Goal: Task Accomplishment & Management: Manage account settings

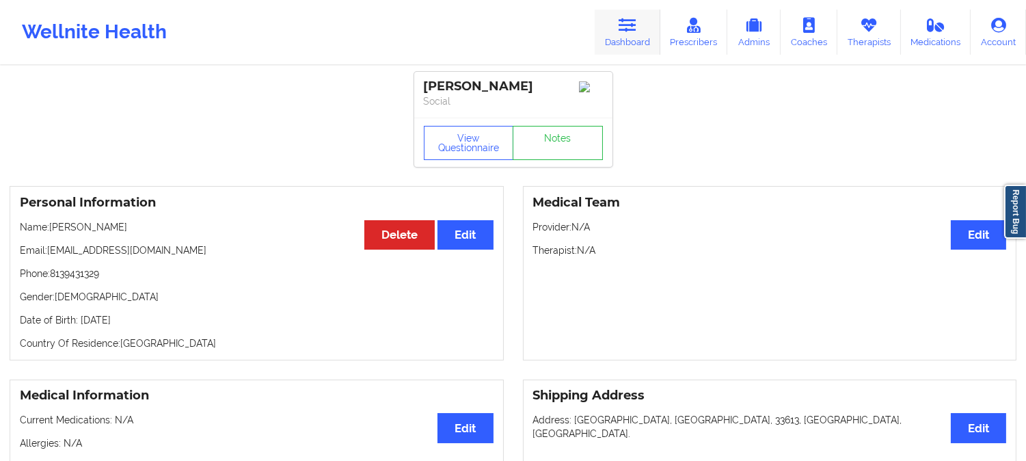
click at [858, 31] on link "Therapists" at bounding box center [869, 32] width 64 height 45
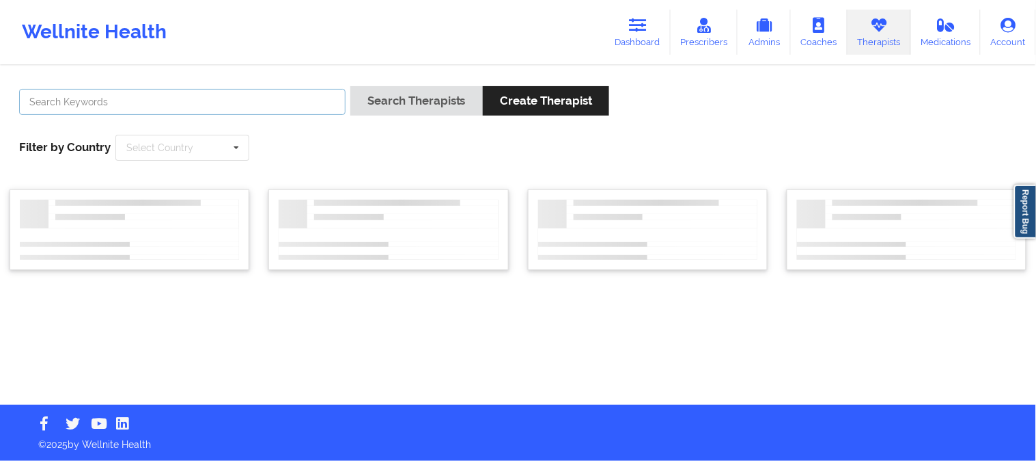
click at [277, 100] on input "text" at bounding box center [182, 102] width 327 height 26
paste input "[PERSON_NAME]"
type input "[PERSON_NAME]"
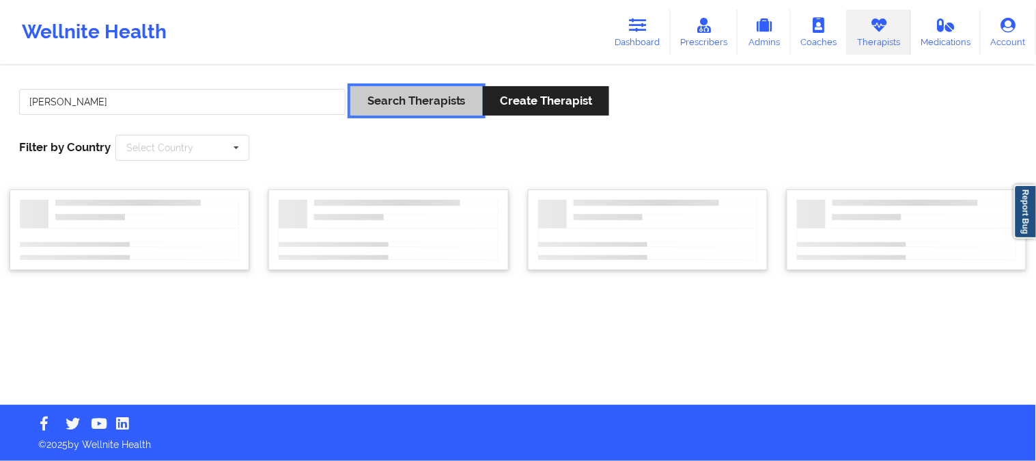
click at [392, 100] on button "Search Therapists" at bounding box center [417, 100] width 133 height 29
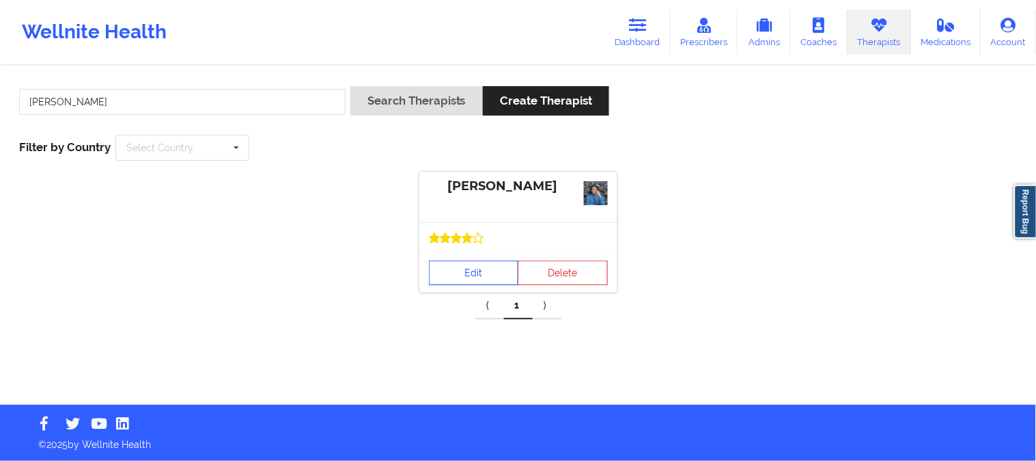
click at [481, 269] on link "Edit" at bounding box center [474, 272] width 90 height 25
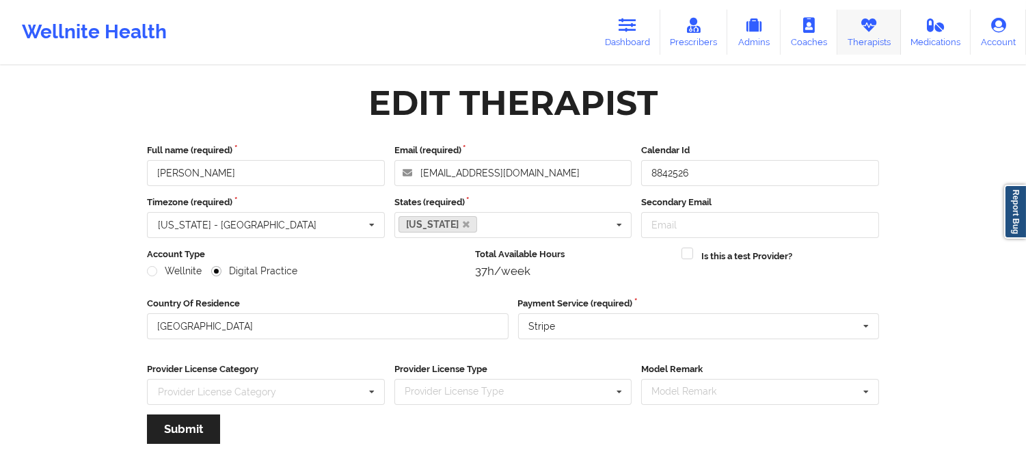
click at [878, 34] on link "Therapists" at bounding box center [869, 32] width 64 height 45
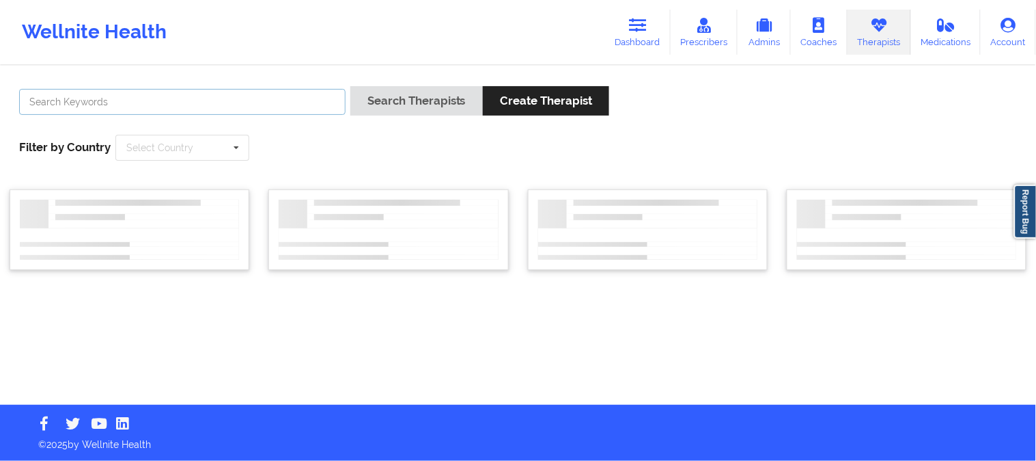
click at [290, 94] on input "text" at bounding box center [182, 102] width 327 height 26
paste input "[PERSON_NAME] PhD"
type input "[PERSON_NAME] PhD"
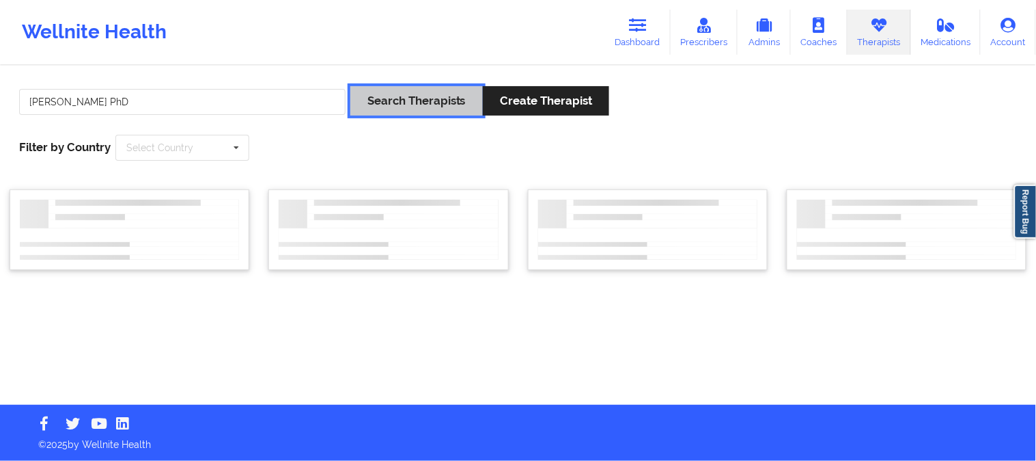
click at [427, 102] on button "Search Therapists" at bounding box center [417, 100] width 133 height 29
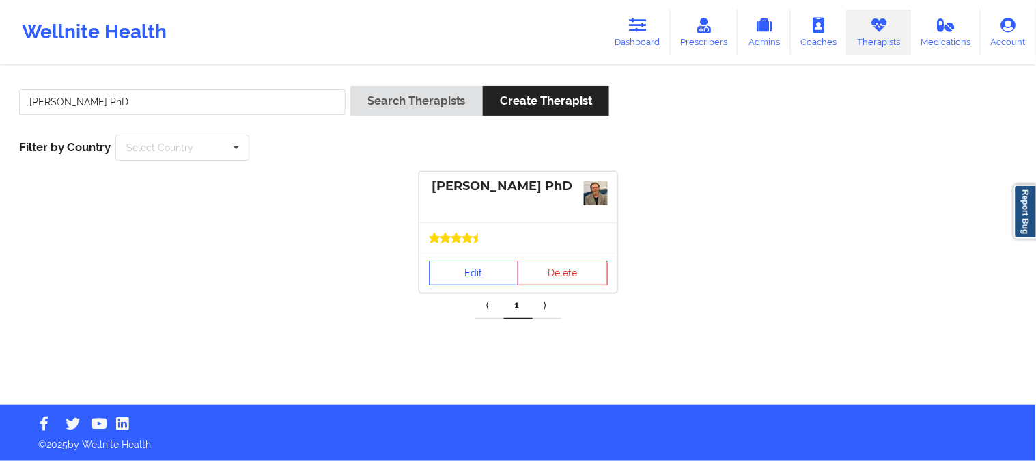
click at [493, 276] on link "Edit" at bounding box center [474, 272] width 90 height 25
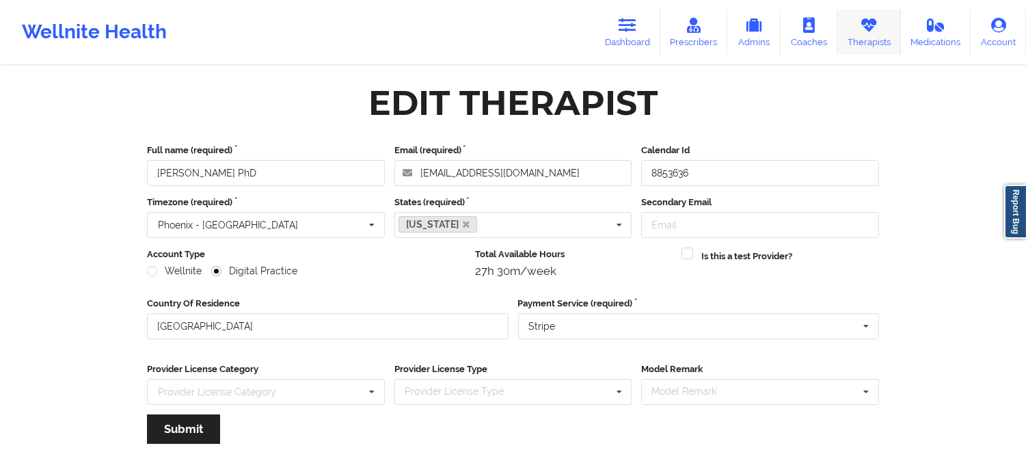
click at [865, 36] on link "Therapists" at bounding box center [869, 32] width 64 height 45
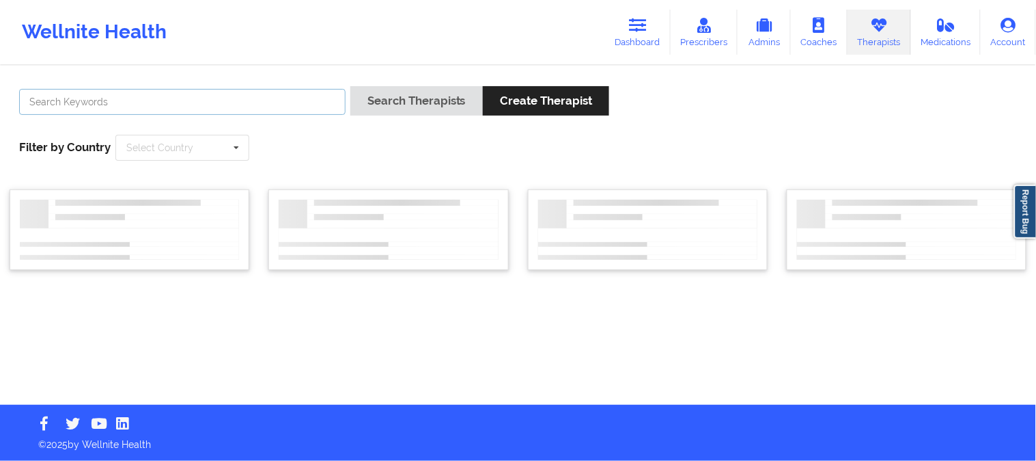
click at [273, 108] on input "text" at bounding box center [182, 102] width 327 height 26
paste input "[PERSON_NAME]"
type input "[PERSON_NAME]"
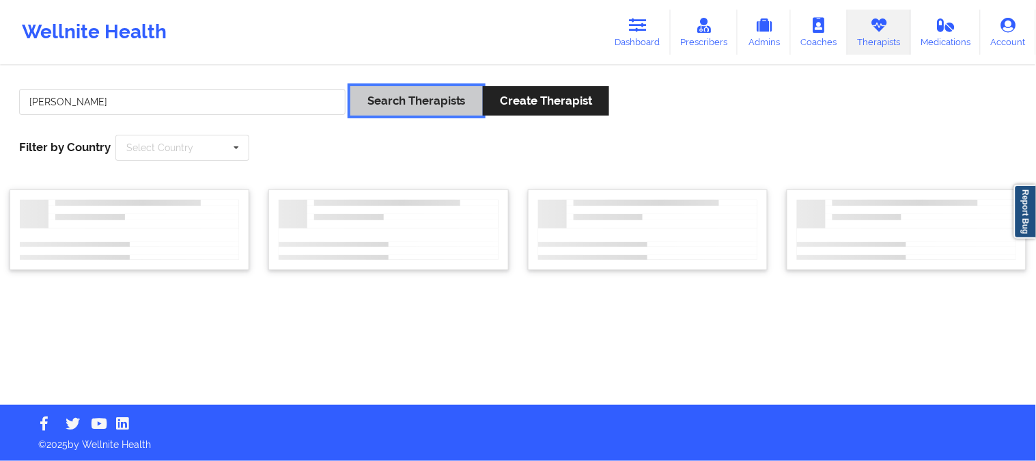
click at [387, 94] on button "Search Therapists" at bounding box center [417, 100] width 133 height 29
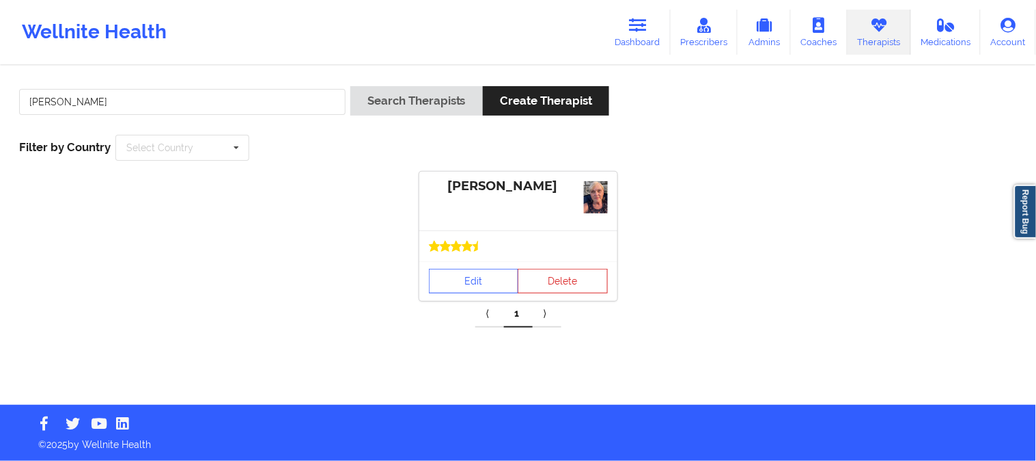
click at [477, 253] on div at bounding box center [519, 245] width 198 height 31
click at [477, 279] on link "Edit" at bounding box center [474, 281] width 90 height 25
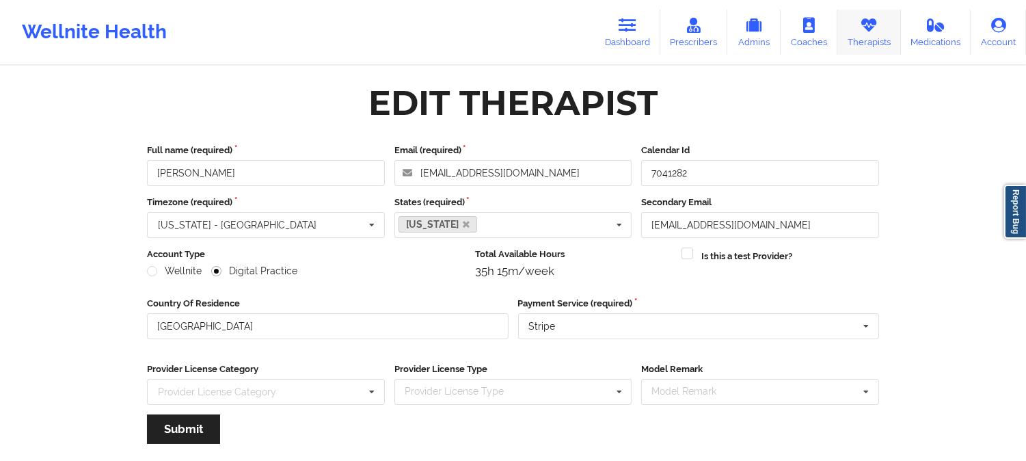
click at [862, 34] on link "Therapists" at bounding box center [869, 32] width 64 height 45
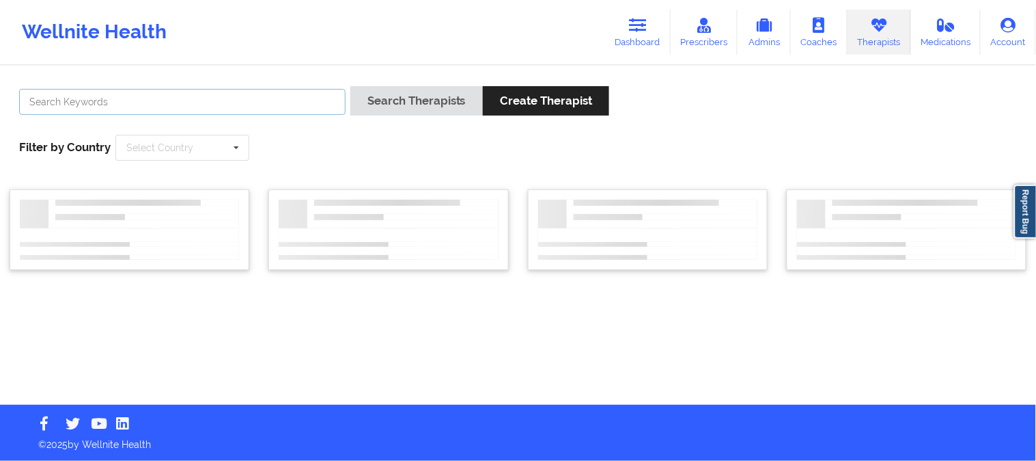
click at [288, 96] on input "text" at bounding box center [182, 102] width 327 height 26
paste input "[PERSON_NAME]"
type input "[PERSON_NAME]"
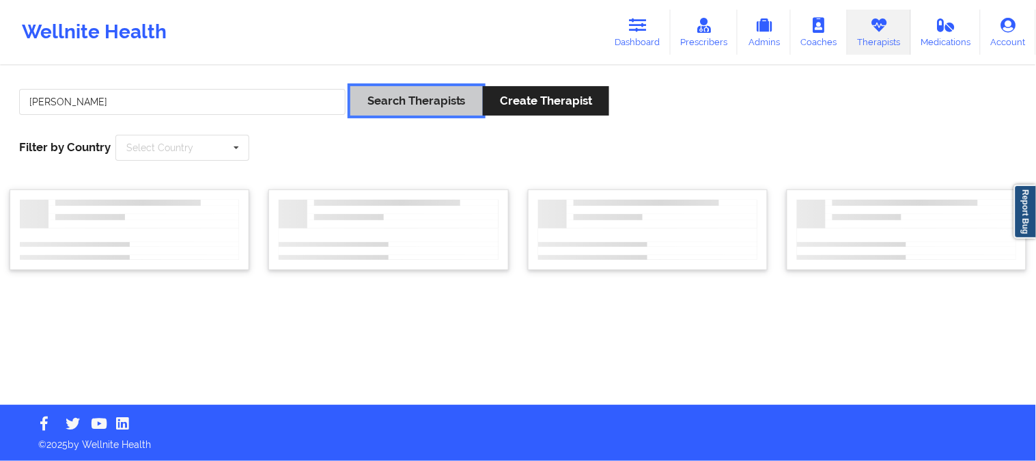
click at [417, 115] on button "Search Therapists" at bounding box center [417, 100] width 133 height 29
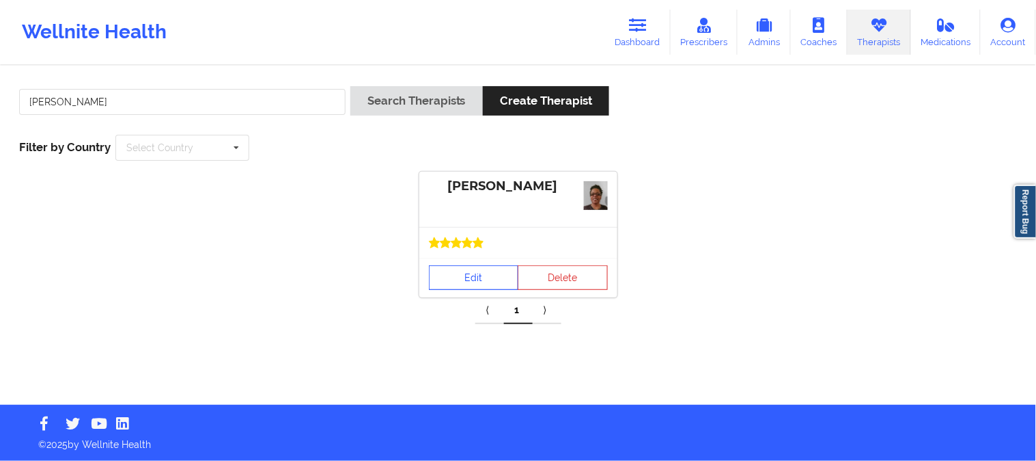
click at [480, 280] on link "Edit" at bounding box center [474, 277] width 90 height 25
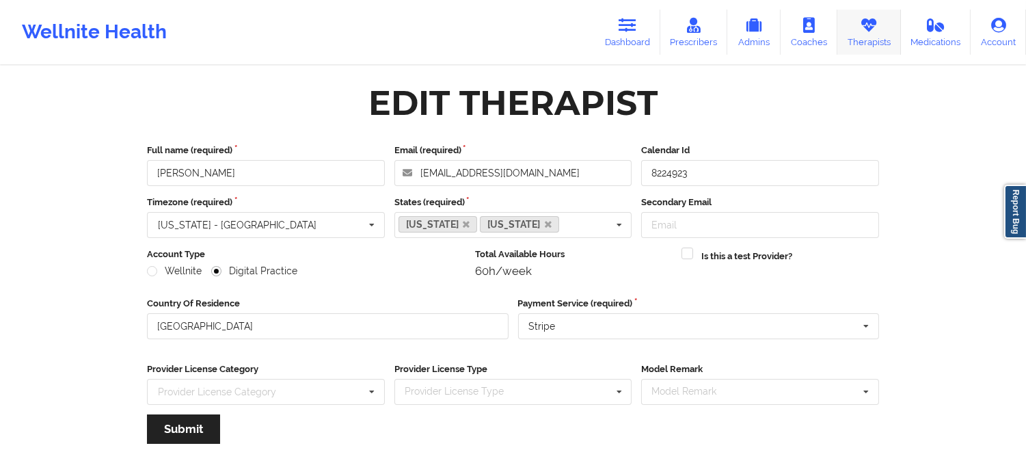
click at [890, 31] on link "Therapists" at bounding box center [869, 32] width 64 height 45
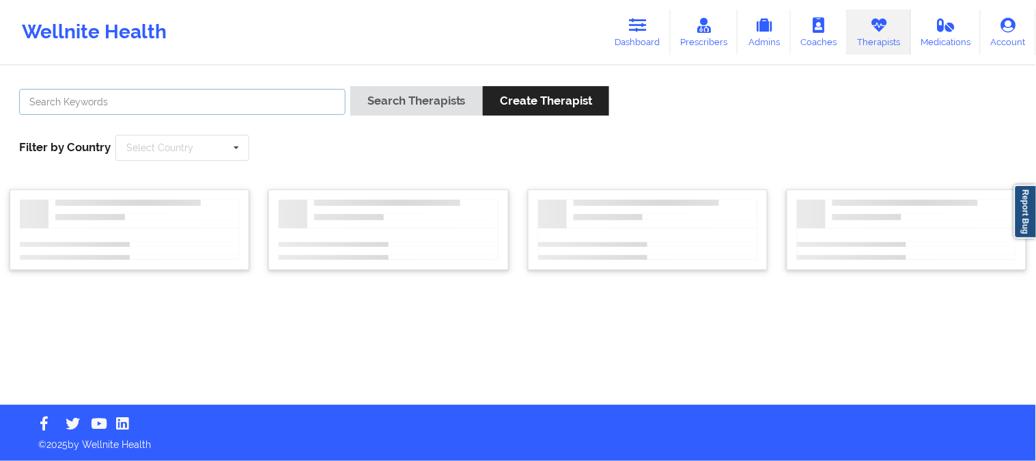
click at [316, 100] on input "text" at bounding box center [182, 102] width 327 height 26
paste input "[PERSON_NAME]"
type input "[PERSON_NAME]"
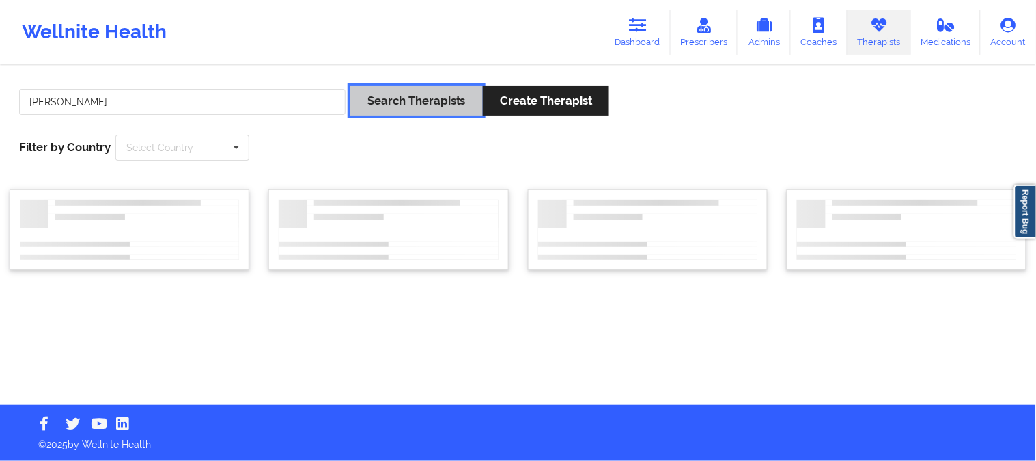
click at [394, 98] on button "Search Therapists" at bounding box center [417, 100] width 133 height 29
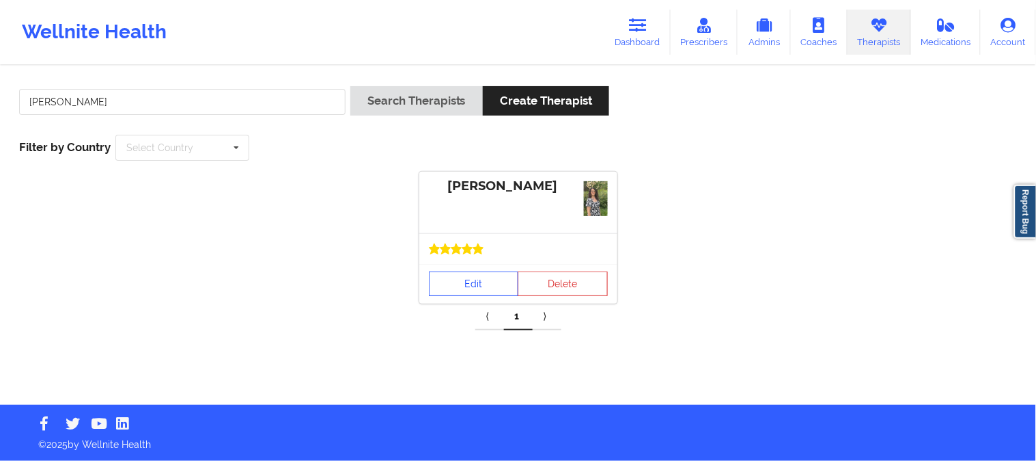
click at [447, 278] on link "Edit" at bounding box center [474, 283] width 90 height 25
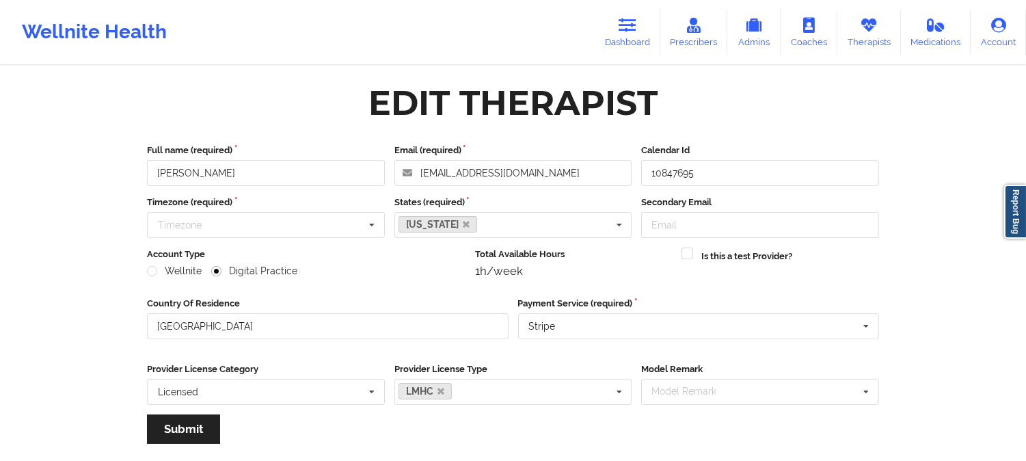
click at [329, 286] on div "Account Type Wellnite Digital Practice" at bounding box center [306, 267] width 328 height 40
click at [865, 36] on link "Therapists" at bounding box center [869, 32] width 64 height 45
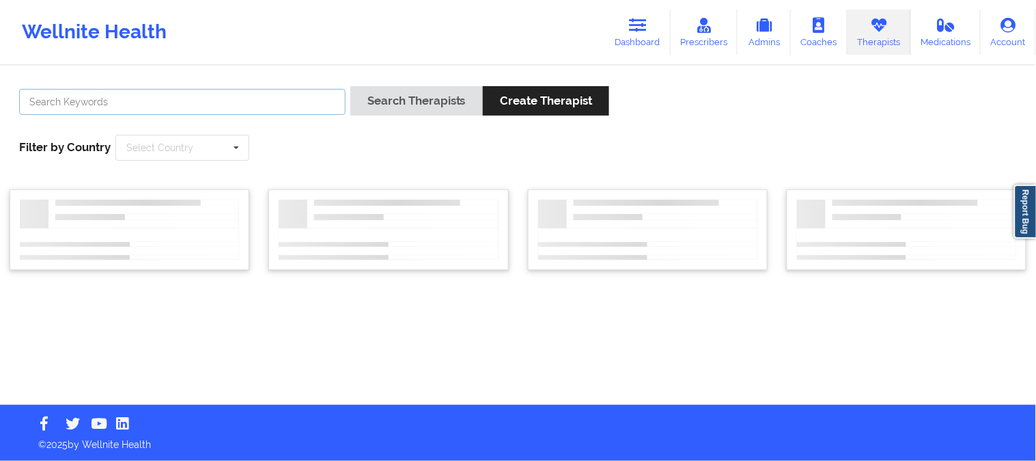
click at [290, 100] on input "text" at bounding box center [182, 102] width 327 height 26
paste input "[PERSON_NAME]"
type input "[PERSON_NAME]"
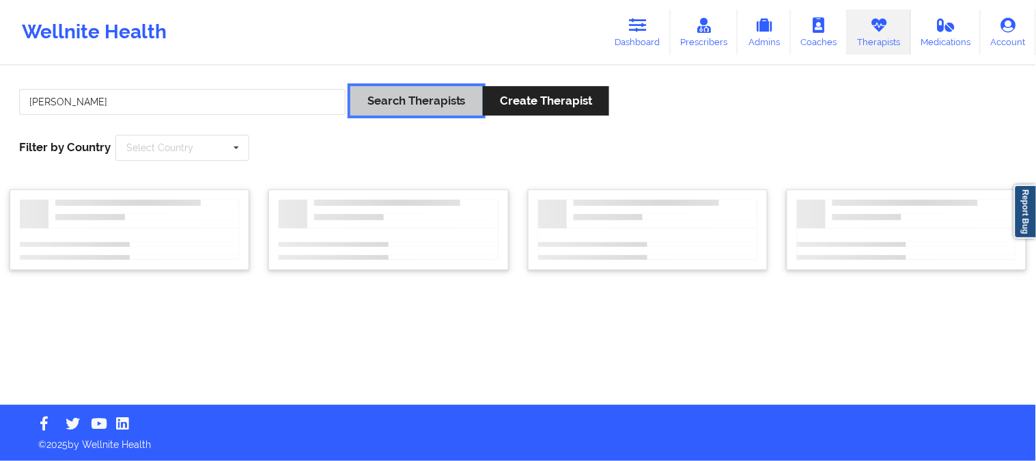
click at [418, 96] on button "Search Therapists" at bounding box center [417, 100] width 133 height 29
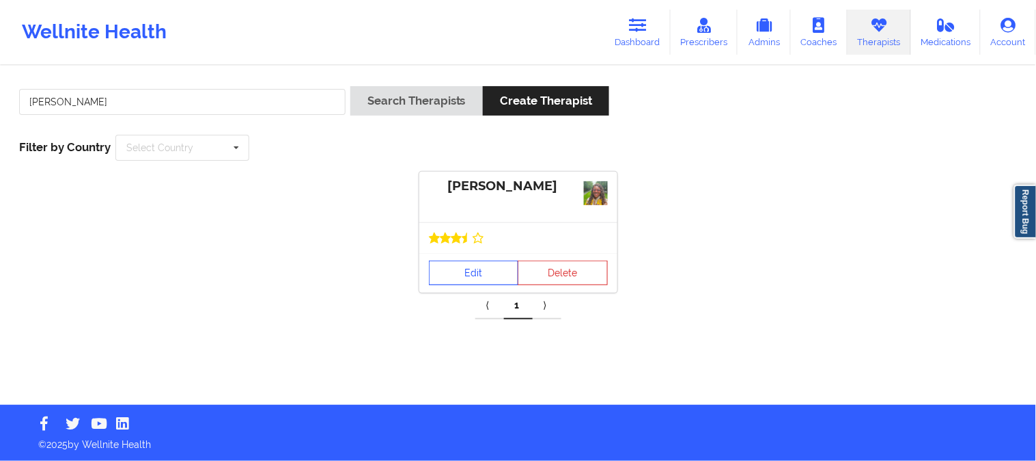
click at [473, 269] on link "Edit" at bounding box center [474, 272] width 90 height 25
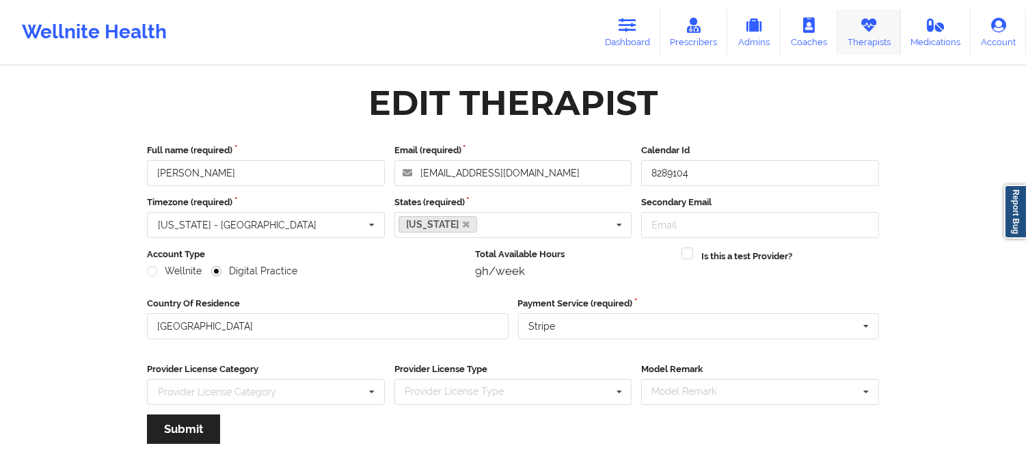
click at [863, 38] on link "Therapists" at bounding box center [869, 32] width 64 height 45
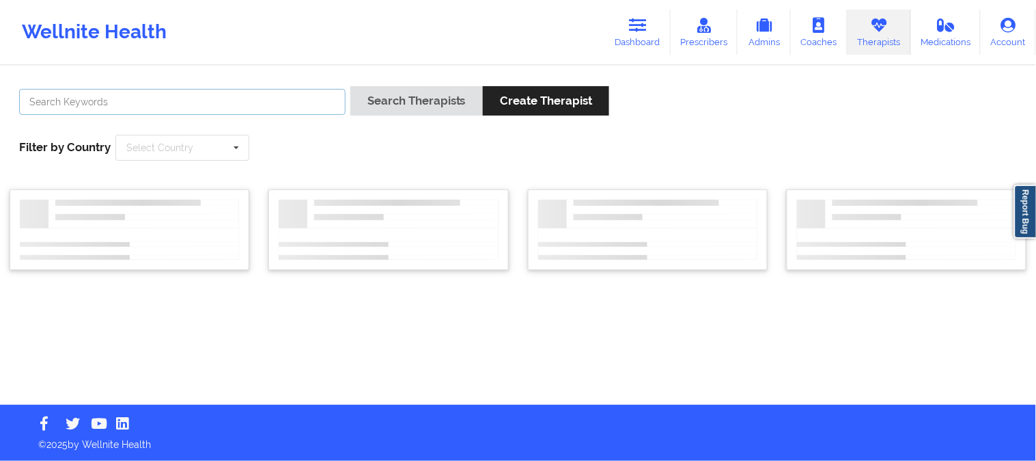
click at [279, 99] on input "text" at bounding box center [182, 102] width 327 height 26
paste input "[PERSON_NAME]"
type input "[PERSON_NAME]"
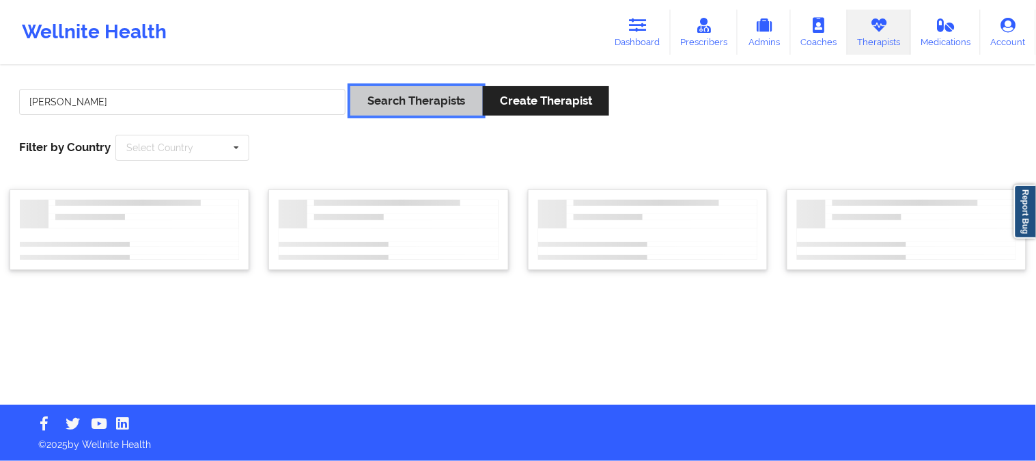
click at [398, 96] on button "Search Therapists" at bounding box center [417, 100] width 133 height 29
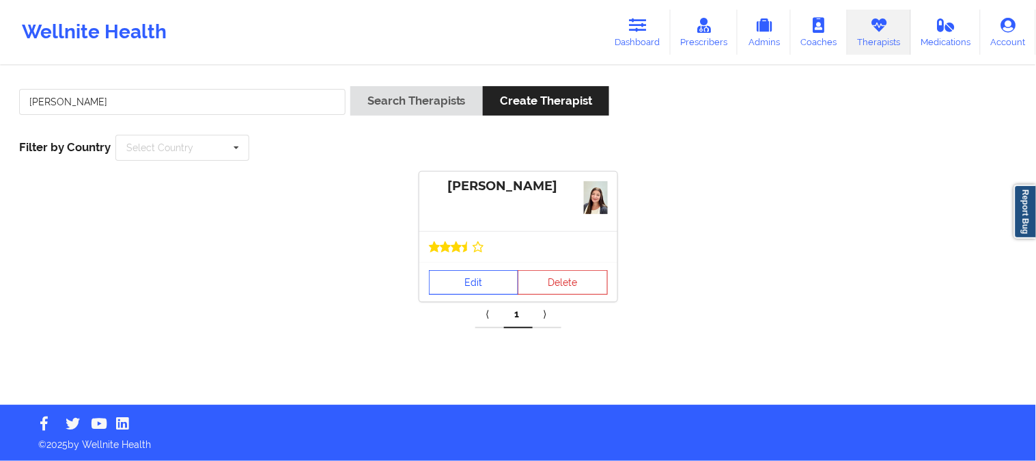
click at [489, 276] on link "Edit" at bounding box center [474, 282] width 90 height 25
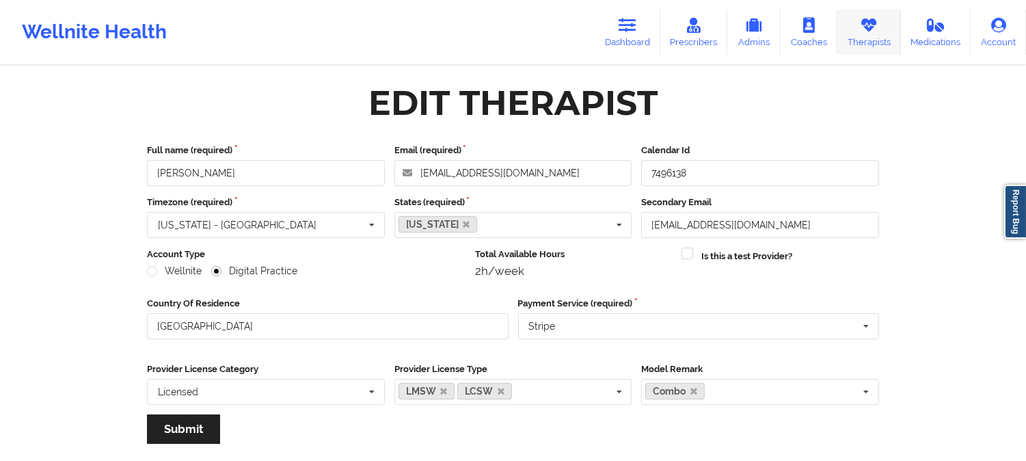
click at [868, 27] on icon at bounding box center [869, 25] width 18 height 15
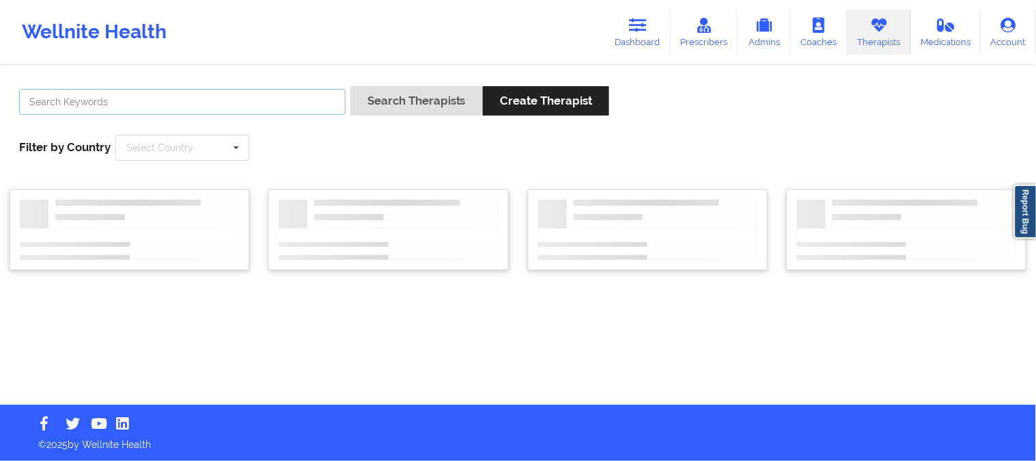
click at [315, 102] on input "text" at bounding box center [182, 102] width 327 height 26
paste input "[PERSON_NAME]"
type input "[PERSON_NAME]"
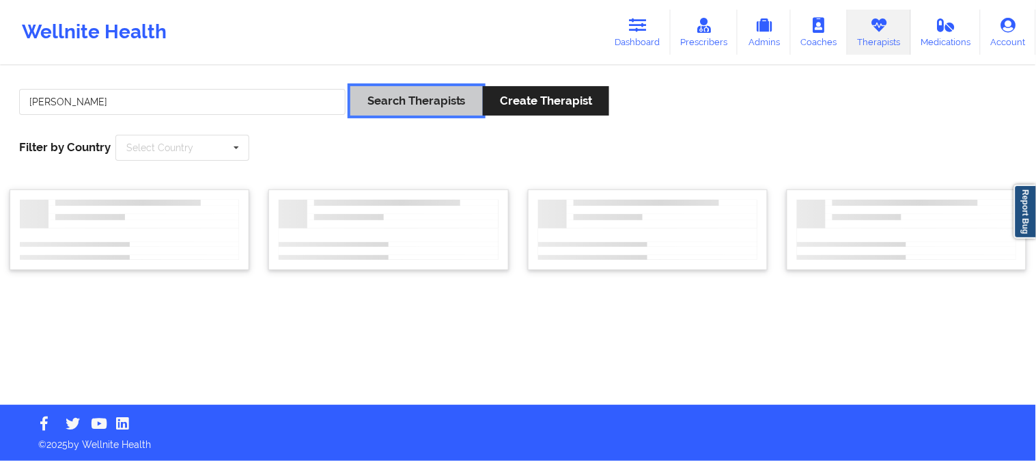
click at [389, 101] on button "Search Therapists" at bounding box center [417, 100] width 133 height 29
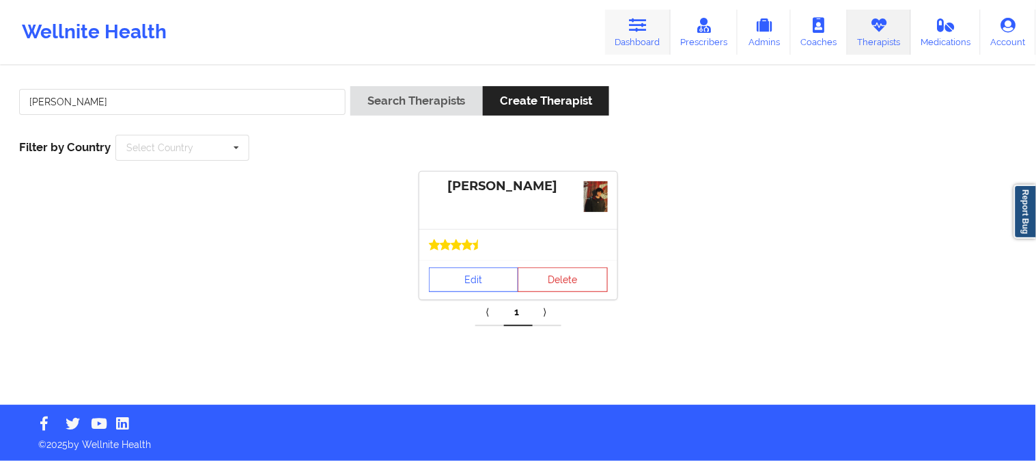
click at [647, 29] on icon at bounding box center [638, 25] width 18 height 15
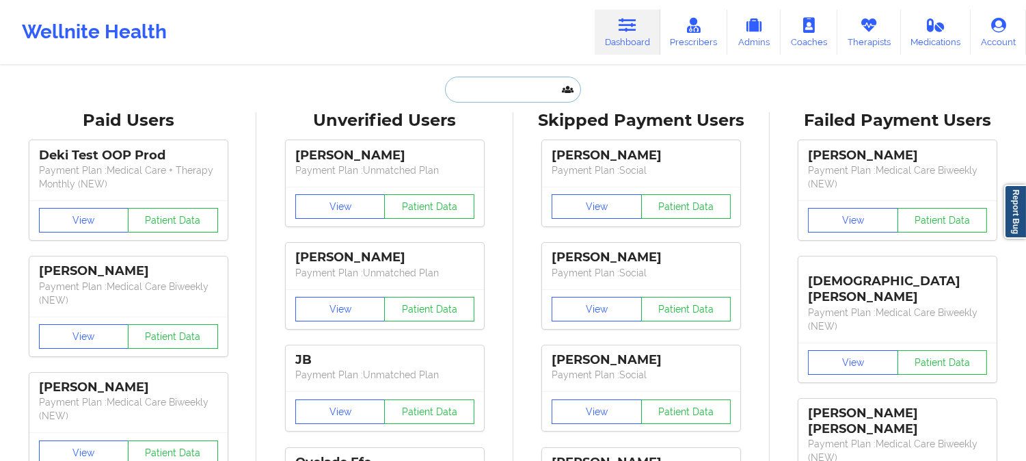
click at [515, 84] on input "text" at bounding box center [512, 90] width 135 height 26
paste input "[EMAIL_ADDRESS][DOMAIN_NAME]"
type input "[EMAIL_ADDRESS][DOMAIN_NAME]"
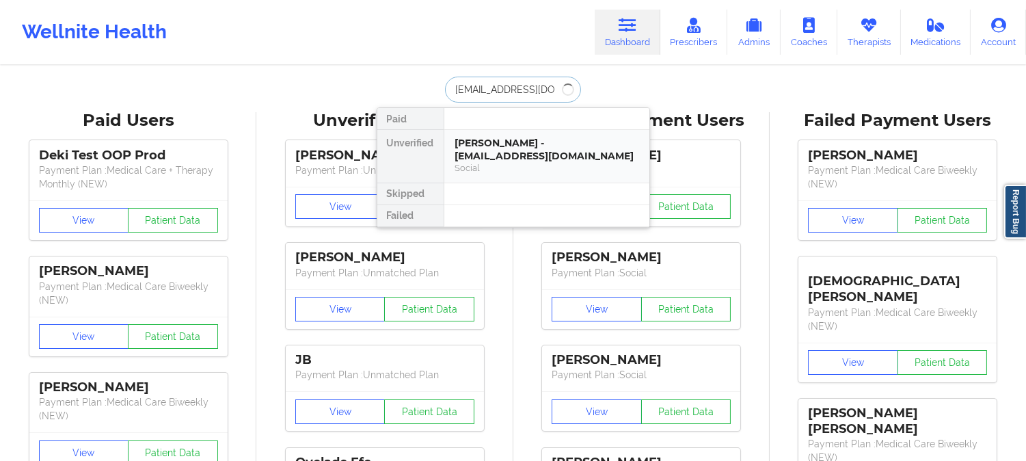
click at [536, 156] on div "[PERSON_NAME] - [EMAIL_ADDRESS][DOMAIN_NAME]" at bounding box center [546, 149] width 183 height 25
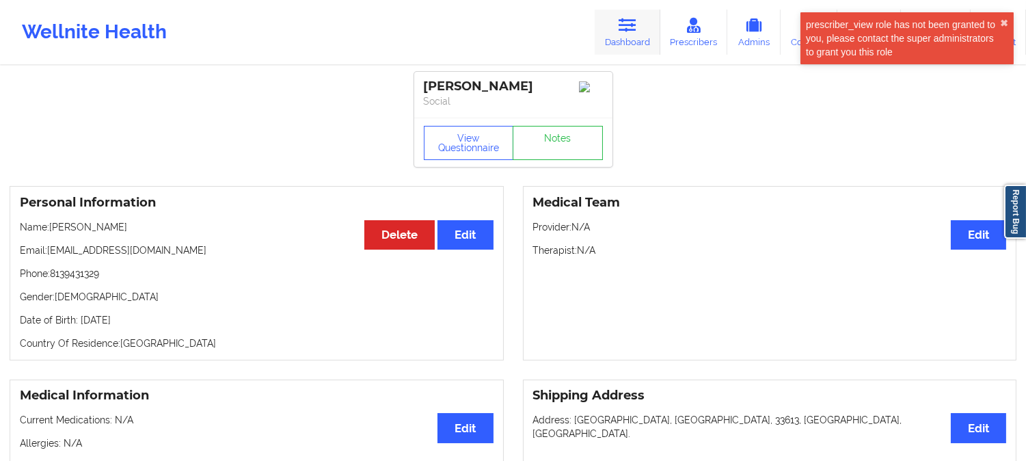
click at [633, 20] on icon at bounding box center [627, 25] width 18 height 15
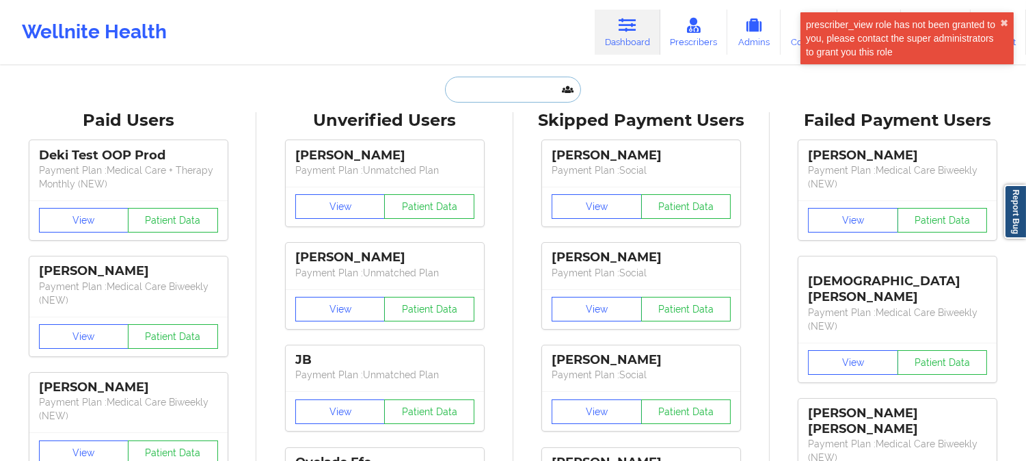
click at [536, 80] on input "text" at bounding box center [512, 90] width 135 height 26
paste input "[EMAIL_ADDRESS][DOMAIN_NAME]"
type input "[EMAIL_ADDRESS][DOMAIN_NAME]"
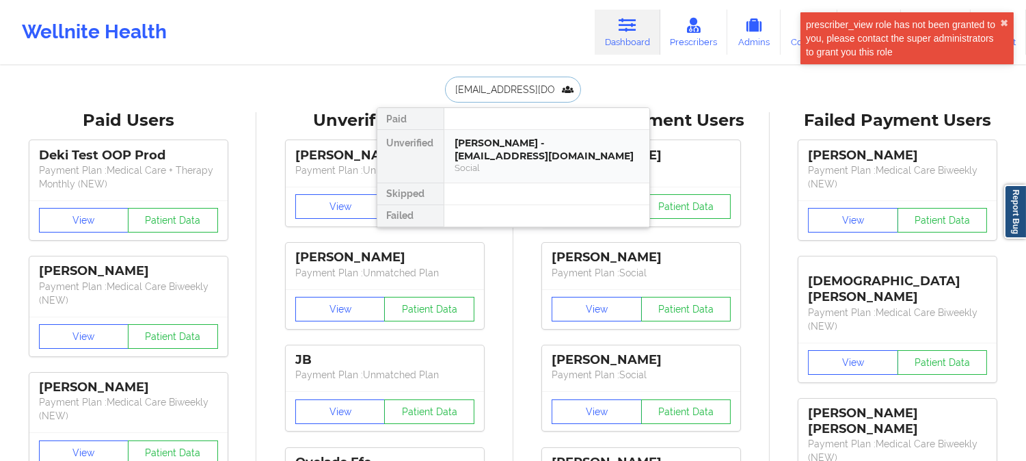
click at [565, 152] on div "[PERSON_NAME] - [EMAIL_ADDRESS][DOMAIN_NAME]" at bounding box center [546, 149] width 183 height 25
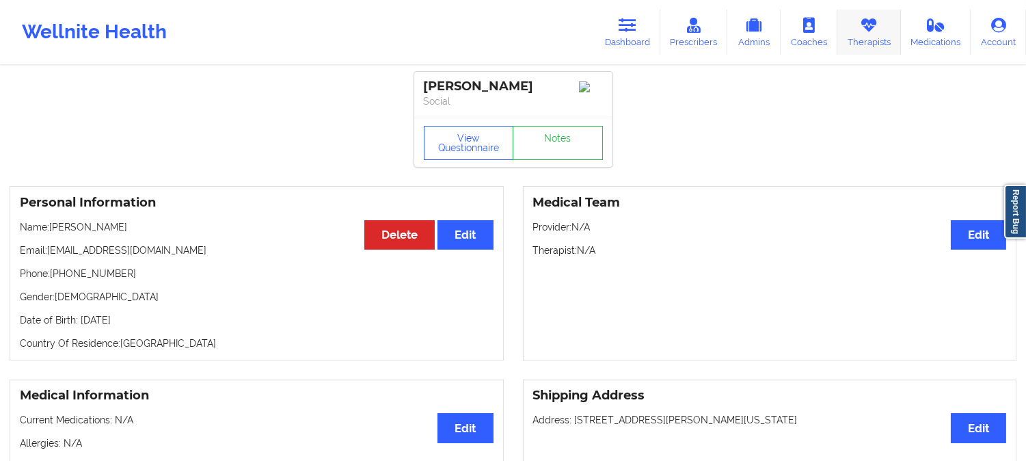
click at [862, 37] on link "Therapists" at bounding box center [869, 32] width 64 height 45
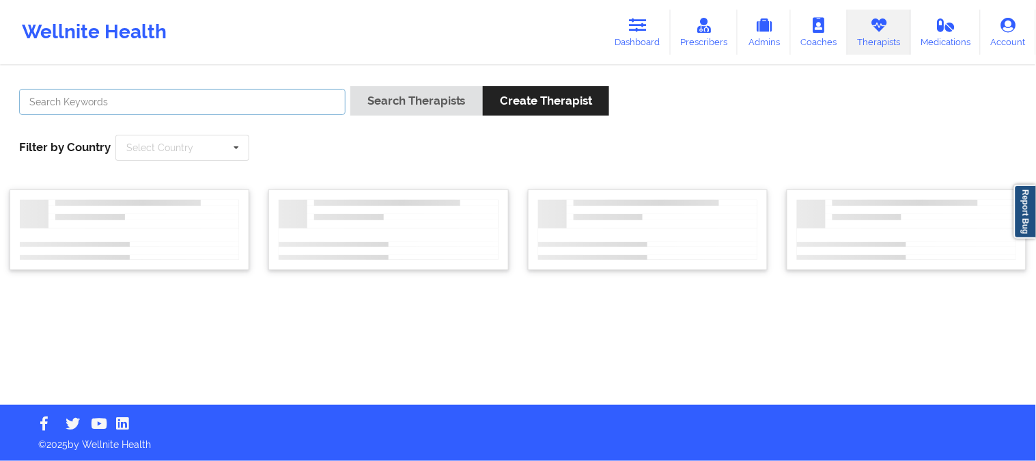
click at [277, 93] on input "text" at bounding box center [182, 102] width 327 height 26
paste input "[PERSON_NAME]"
type input "[PERSON_NAME]"
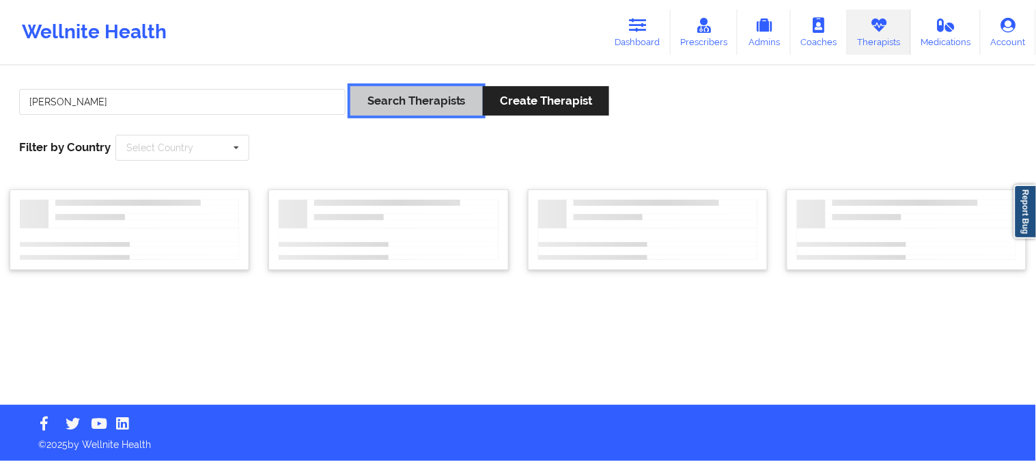
click at [405, 98] on button "Search Therapists" at bounding box center [417, 100] width 133 height 29
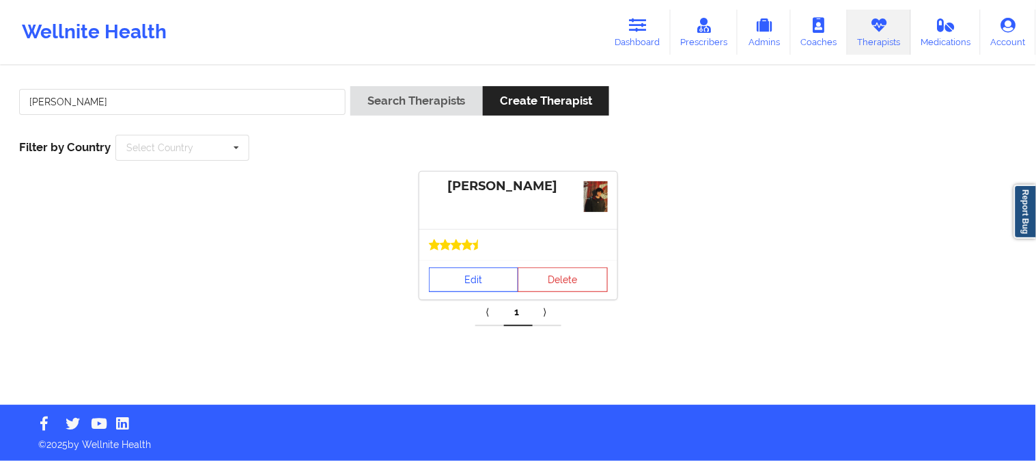
click at [487, 286] on link "Edit" at bounding box center [474, 279] width 90 height 25
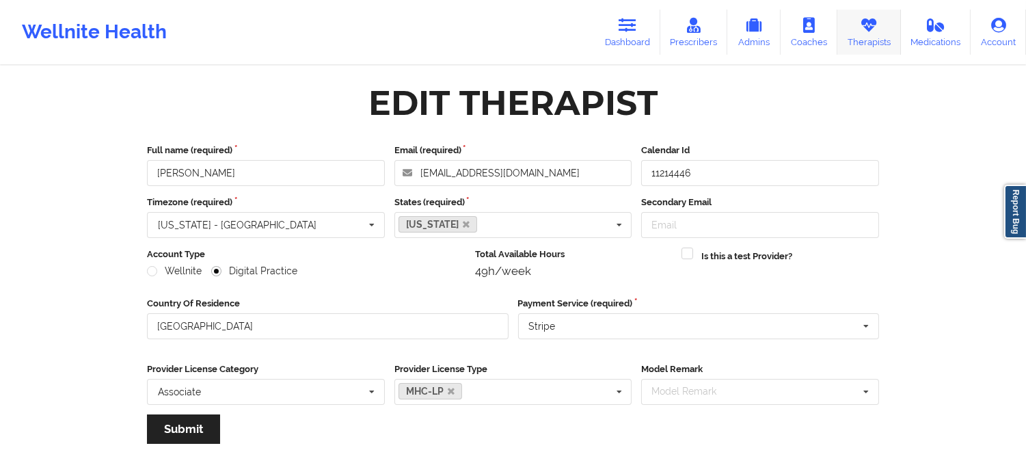
drag, startPoint x: 857, startPoint y: 36, endPoint x: 849, endPoint y: 36, distance: 7.5
click at [856, 35] on link "Therapists" at bounding box center [869, 32] width 64 height 45
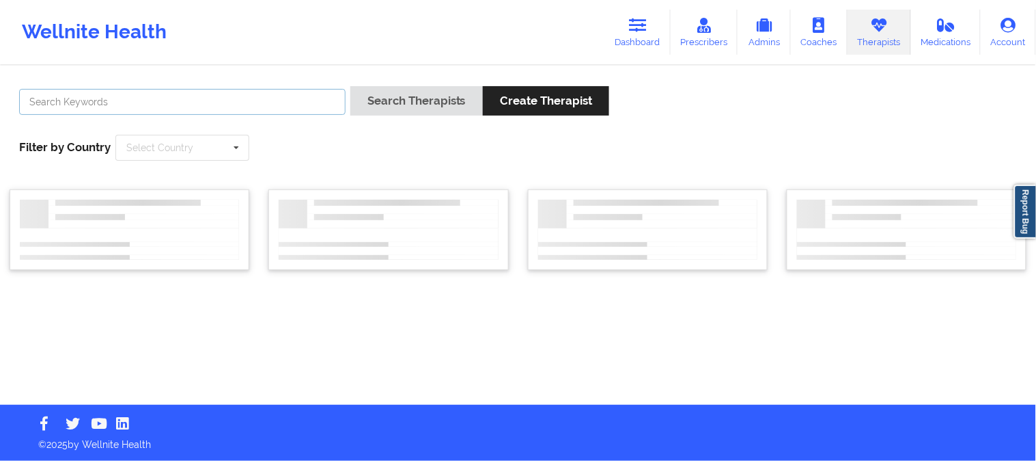
click at [307, 100] on input "text" at bounding box center [182, 102] width 327 height 26
paste input "[PERSON_NAME]"
type input "[PERSON_NAME]"
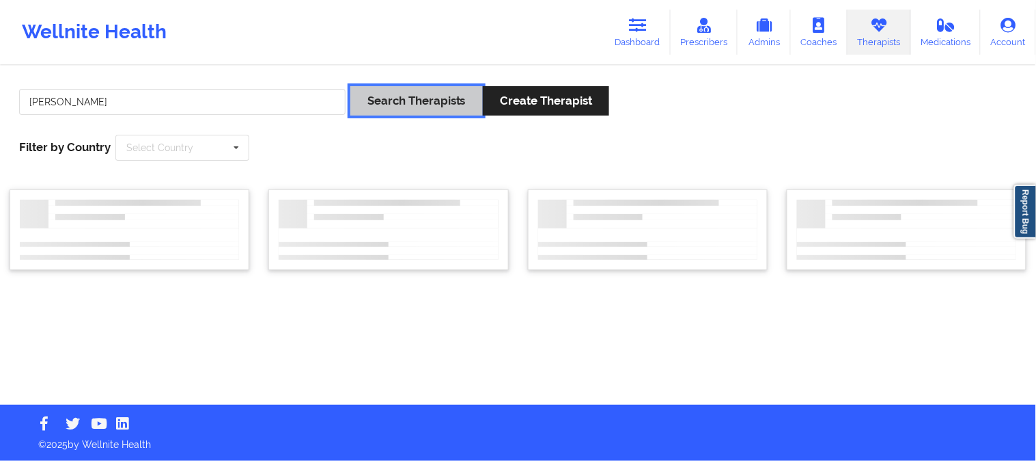
click at [401, 100] on button "Search Therapists" at bounding box center [417, 100] width 133 height 29
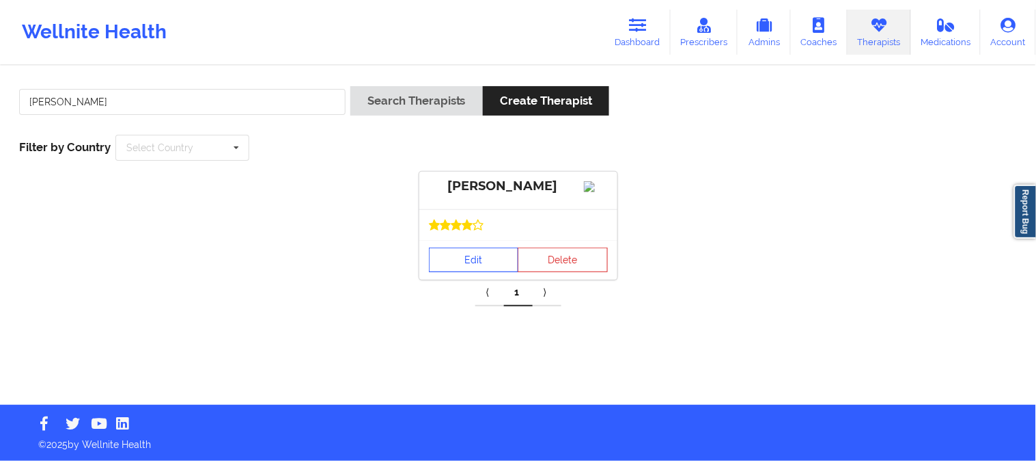
click at [468, 272] on link "Edit" at bounding box center [474, 259] width 90 height 25
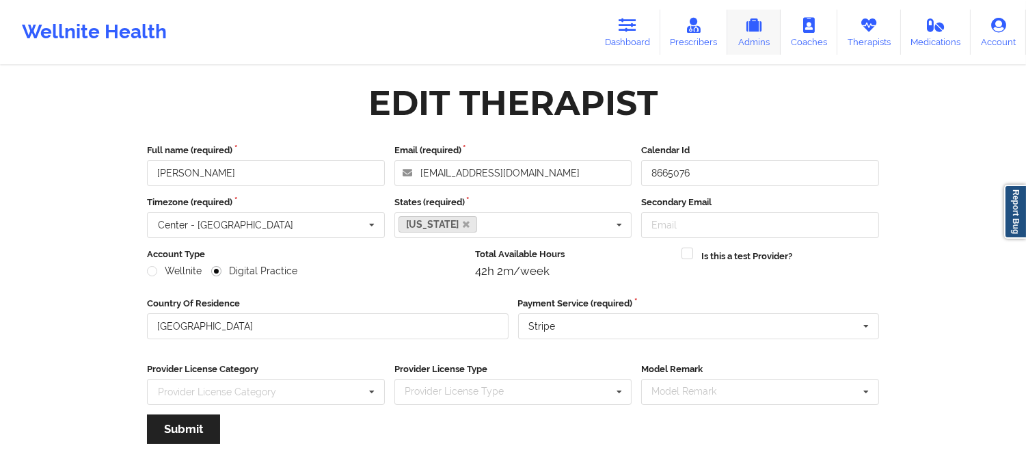
drag, startPoint x: 870, startPoint y: 32, endPoint x: 761, endPoint y: 46, distance: 109.6
click at [870, 31] on icon at bounding box center [869, 25] width 18 height 15
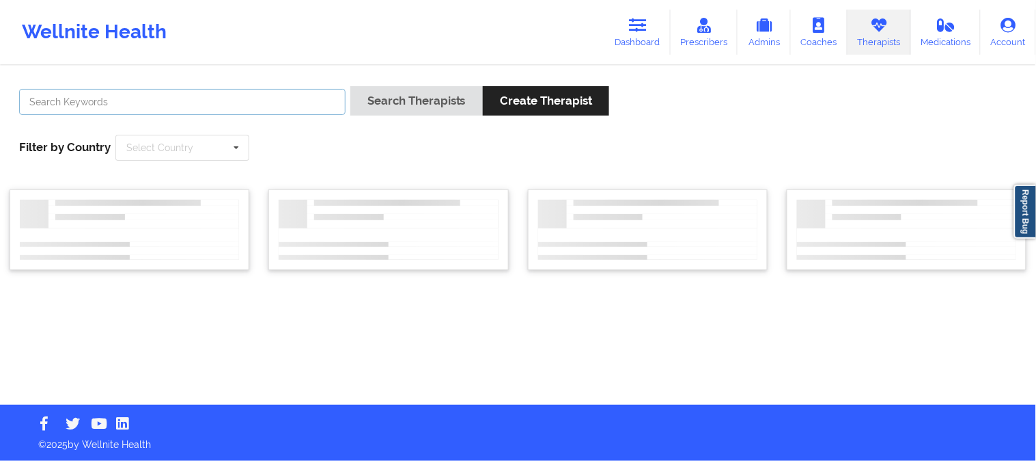
click at [287, 108] on input "text" at bounding box center [182, 102] width 327 height 26
paste input "[PERSON_NAME]"
type input "[PERSON_NAME]"
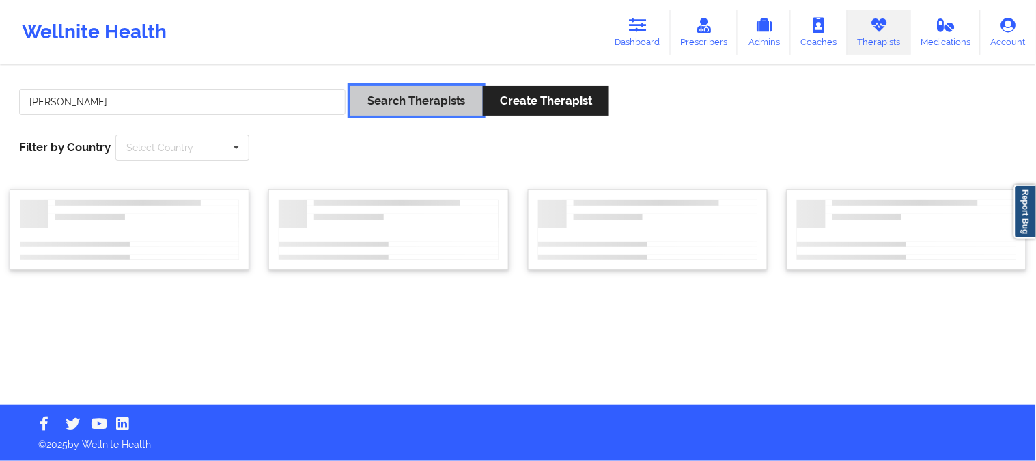
click at [379, 107] on button "Search Therapists" at bounding box center [417, 100] width 133 height 29
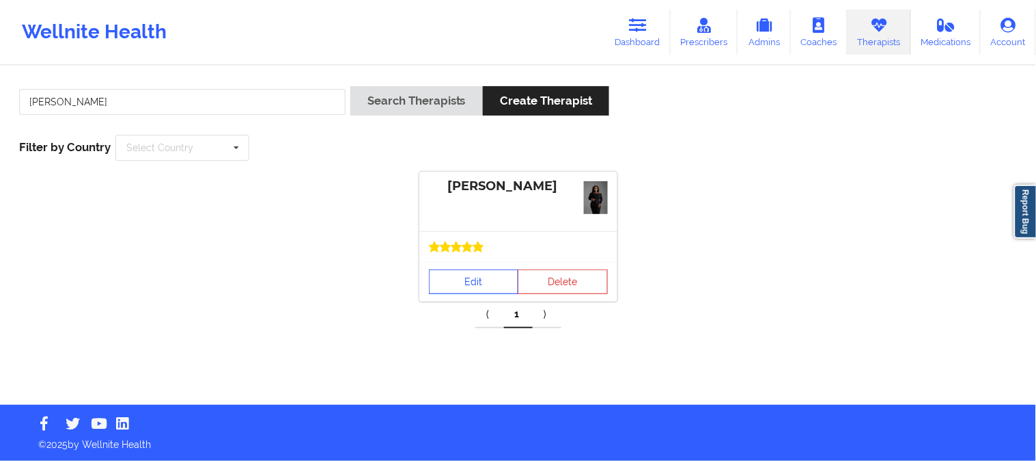
click at [492, 253] on div "[PERSON_NAME] Edit Delete" at bounding box center [519, 236] width 198 height 130
click at [458, 288] on link "Edit" at bounding box center [474, 281] width 90 height 25
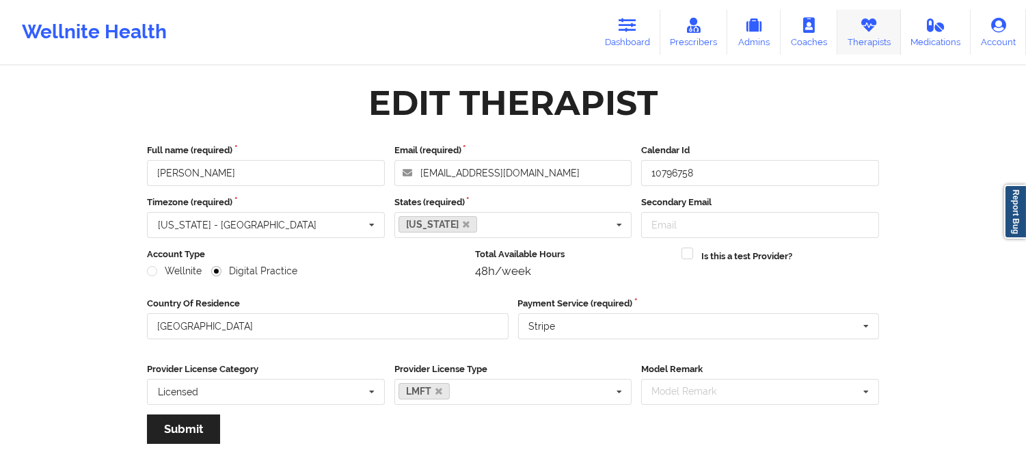
click at [877, 36] on link "Therapists" at bounding box center [869, 32] width 64 height 45
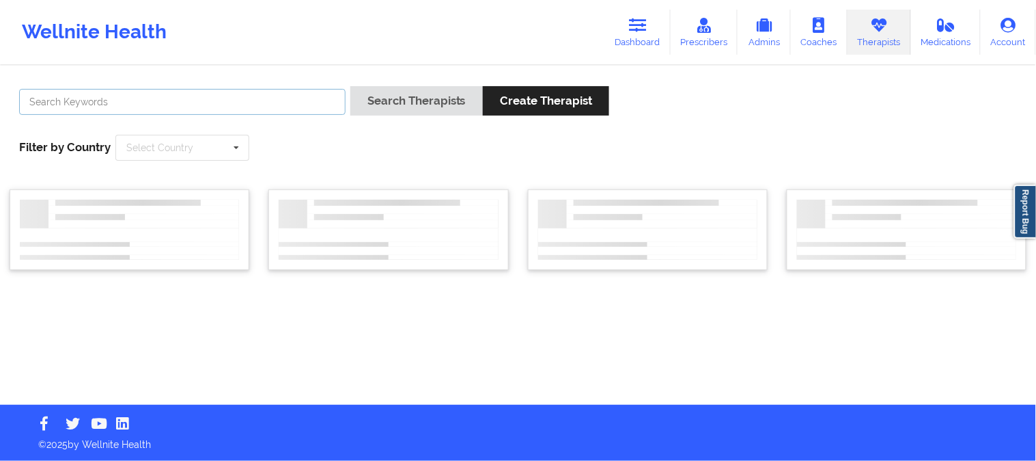
click at [268, 102] on input "text" at bounding box center [182, 102] width 327 height 26
paste input "[PERSON_NAME] [PERSON_NAME]"
type input "[PERSON_NAME] [PERSON_NAME]"
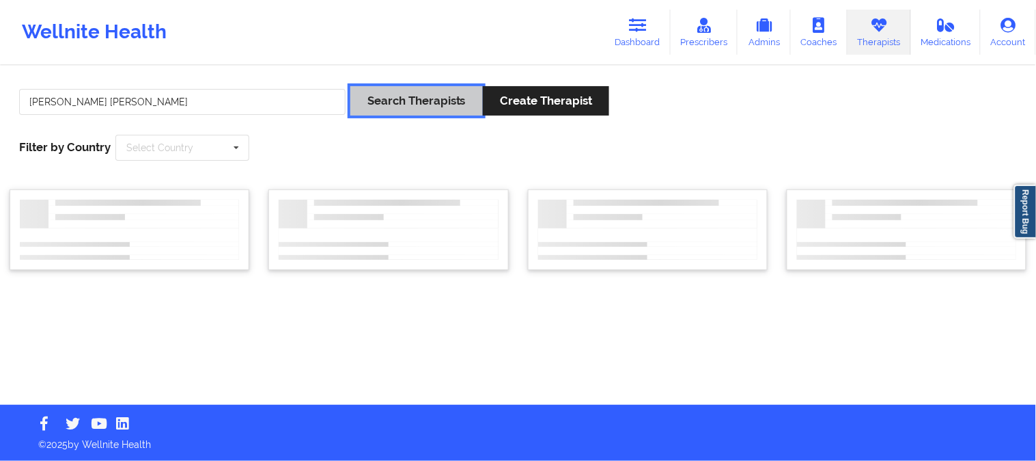
click at [415, 98] on button "Search Therapists" at bounding box center [417, 100] width 133 height 29
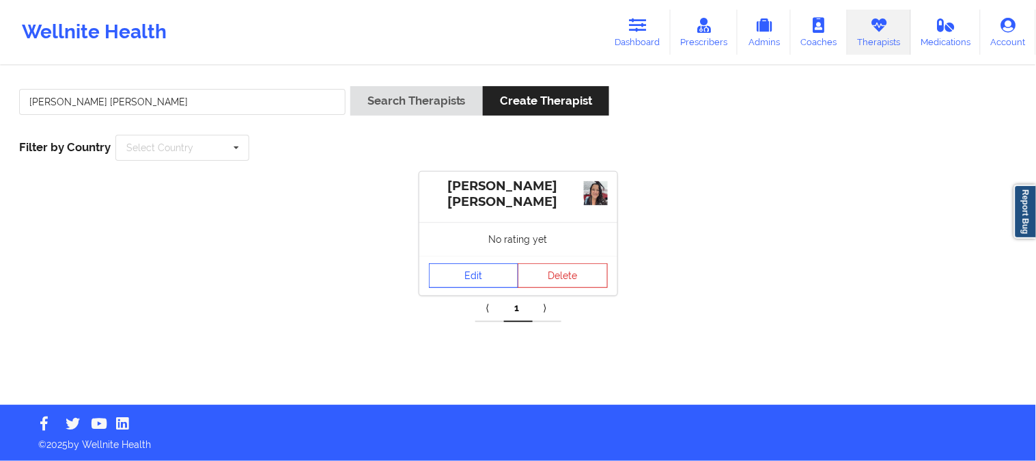
click at [493, 283] on link "Edit" at bounding box center [474, 275] width 90 height 25
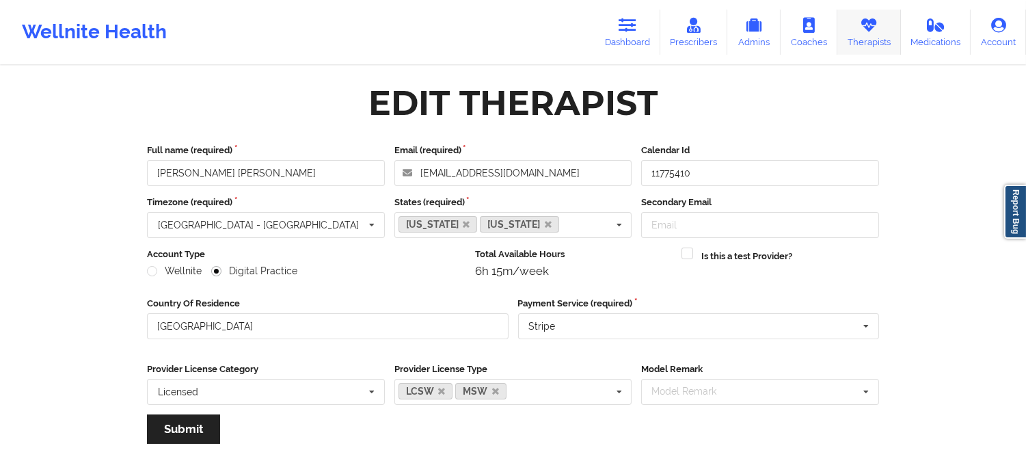
click at [866, 23] on icon at bounding box center [869, 25] width 18 height 15
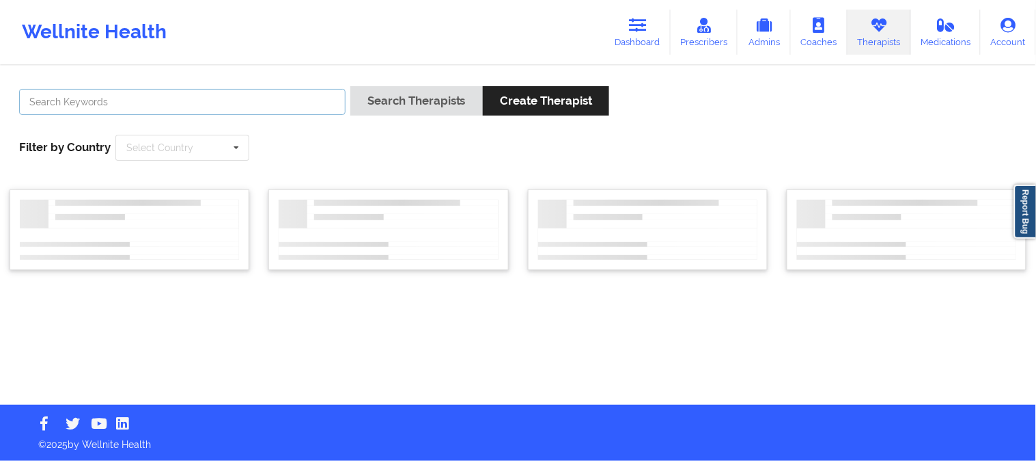
click at [289, 107] on input "text" at bounding box center [182, 102] width 327 height 26
paste input "[PERSON_NAME]"
type input "[PERSON_NAME]"
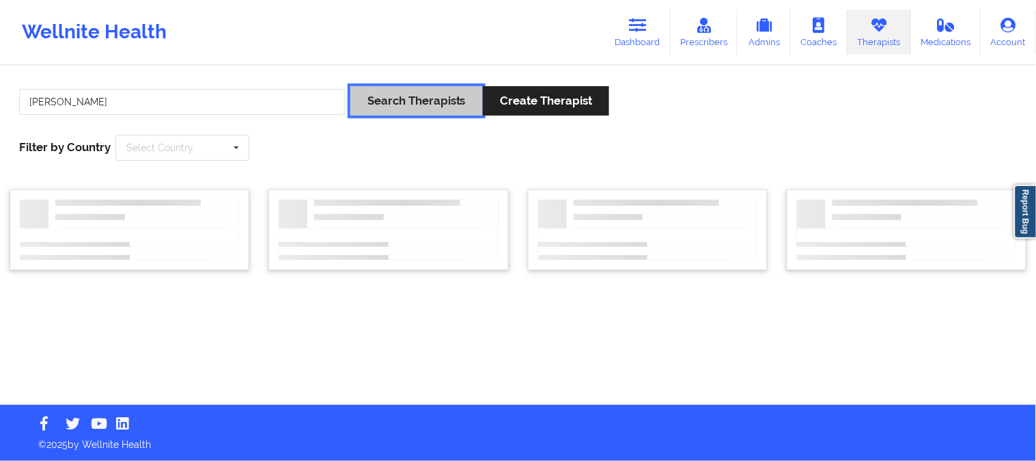
click at [404, 100] on button "Search Therapists" at bounding box center [417, 100] width 133 height 29
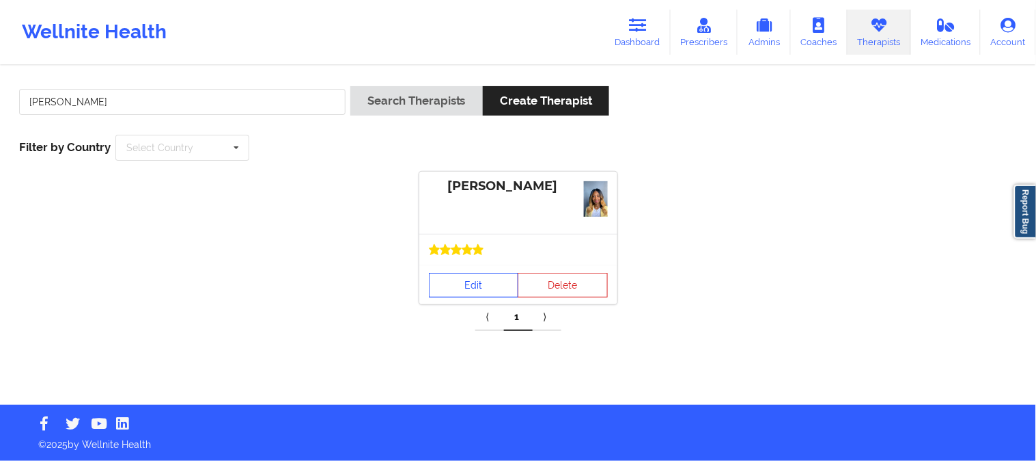
click at [460, 277] on link "Edit" at bounding box center [474, 285] width 90 height 25
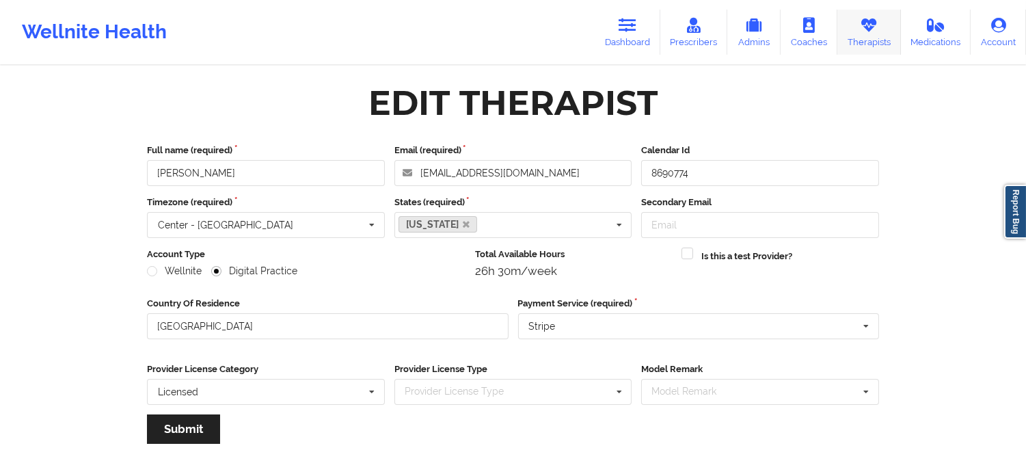
click at [851, 18] on link "Therapists" at bounding box center [869, 32] width 64 height 45
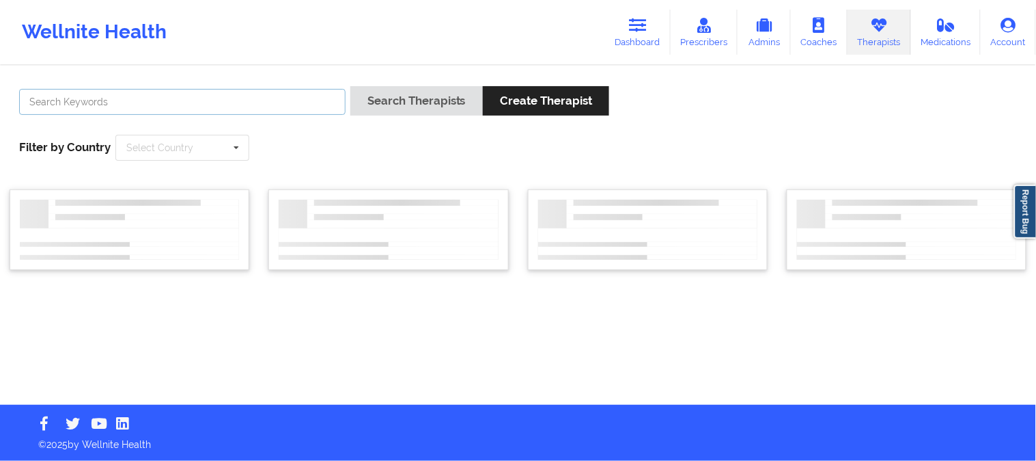
click at [282, 105] on input "text" at bounding box center [182, 102] width 327 height 26
paste input "[PERSON_NAME]"
type input "[PERSON_NAME]"
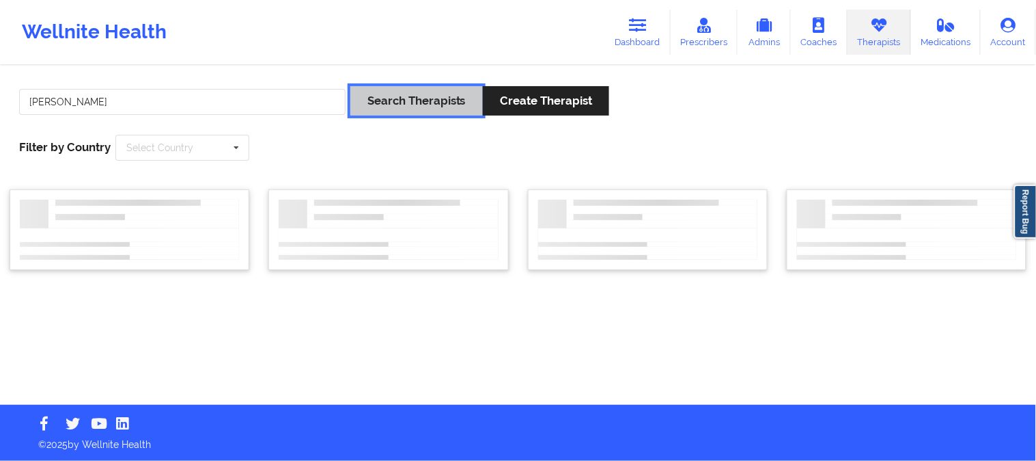
click at [404, 96] on button "Search Therapists" at bounding box center [417, 100] width 133 height 29
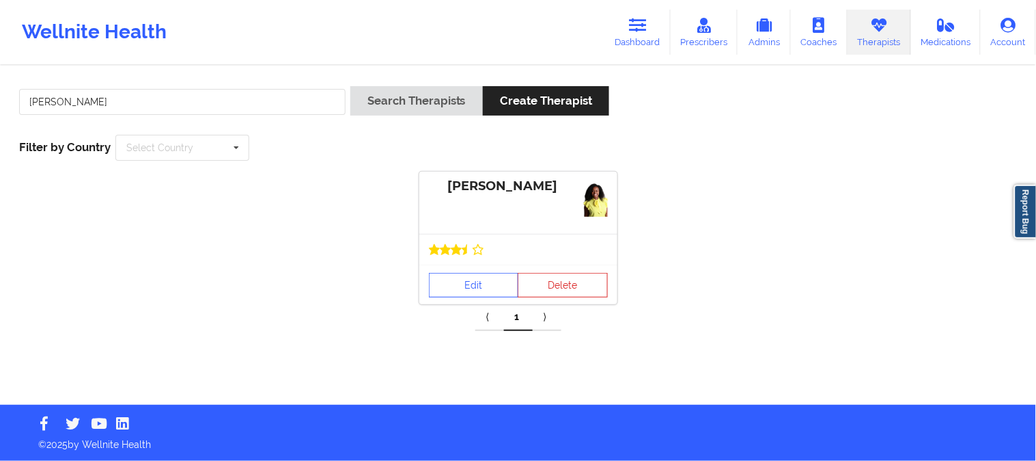
click at [456, 253] on icon at bounding box center [456, 249] width 11 height 11
click at [479, 283] on link "Edit" at bounding box center [474, 285] width 90 height 25
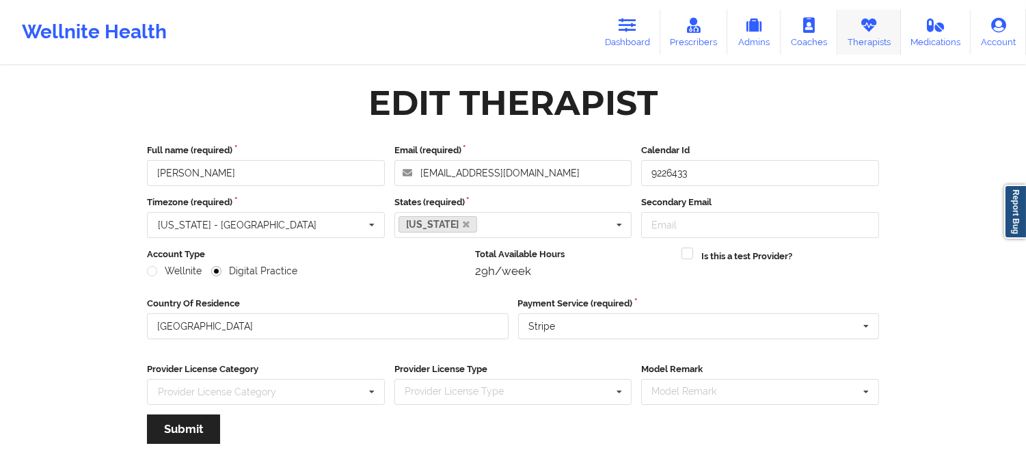
click at [879, 33] on link "Therapists" at bounding box center [869, 32] width 64 height 45
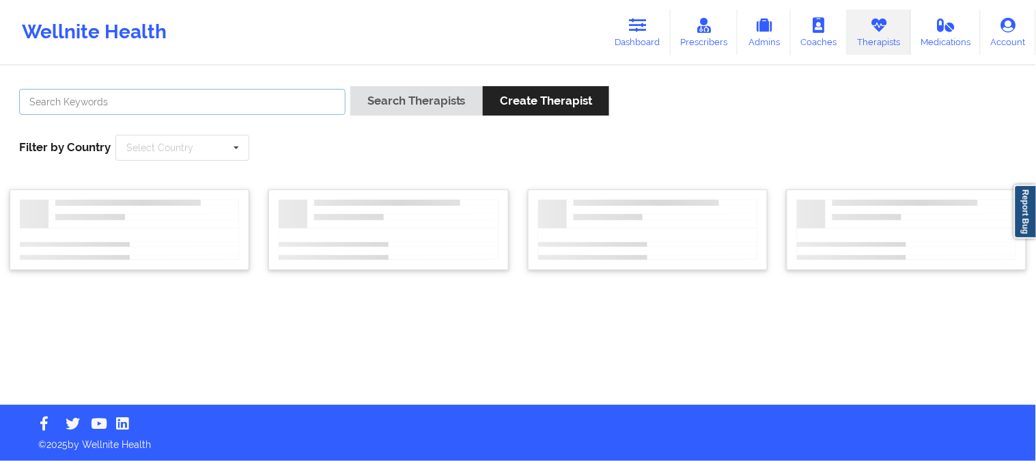
click at [312, 96] on input "text" at bounding box center [182, 102] width 327 height 26
paste input "[PERSON_NAME]"
type input "[PERSON_NAME]"
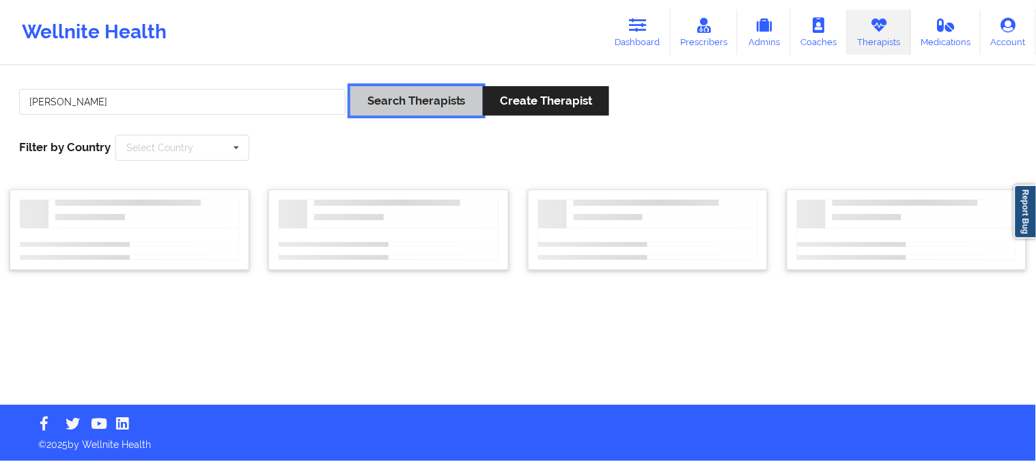
click at [446, 102] on button "Search Therapists" at bounding box center [417, 100] width 133 height 29
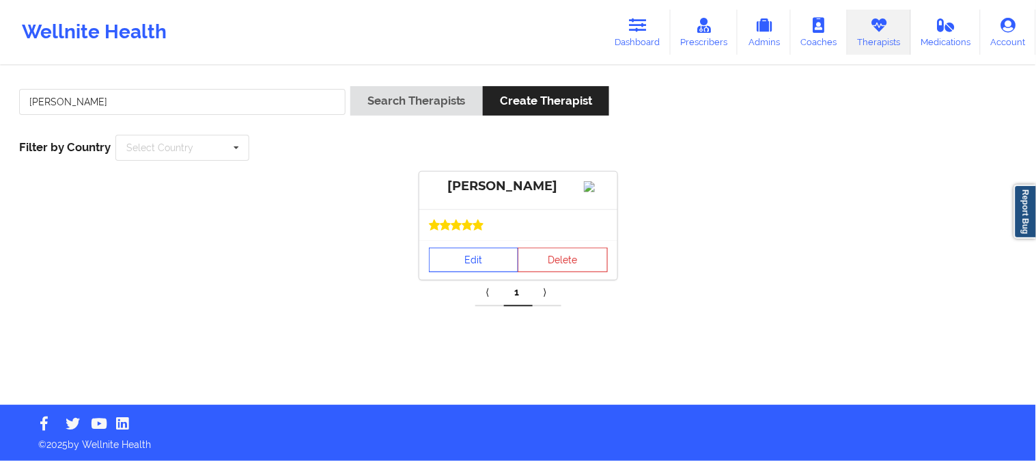
click at [470, 271] on link "Edit" at bounding box center [474, 259] width 90 height 25
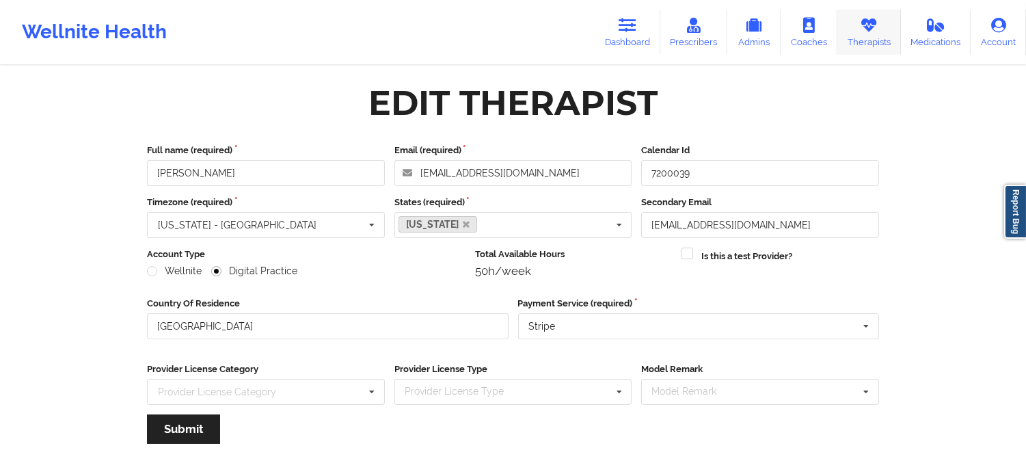
click at [864, 33] on link "Therapists" at bounding box center [869, 32] width 64 height 45
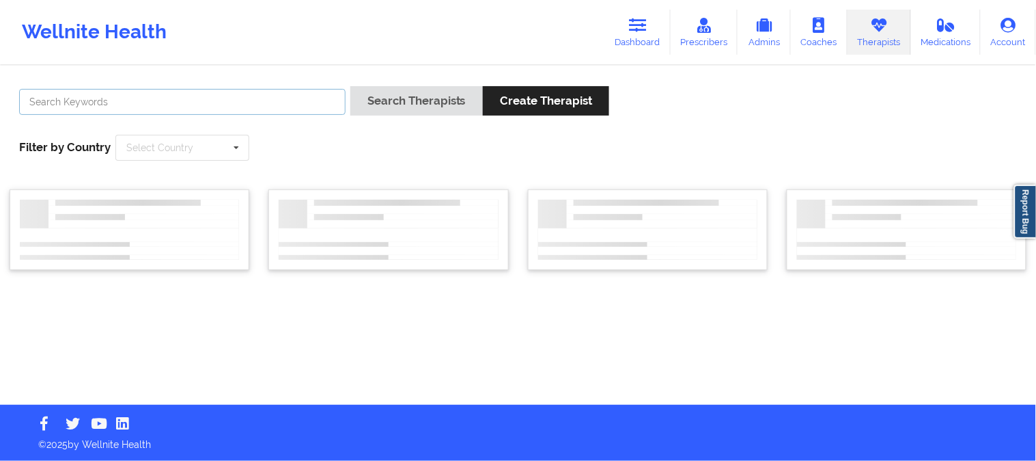
click at [275, 110] on input "text" at bounding box center [182, 102] width 327 height 26
paste input "[PERSON_NAME]"
type input "[PERSON_NAME]"
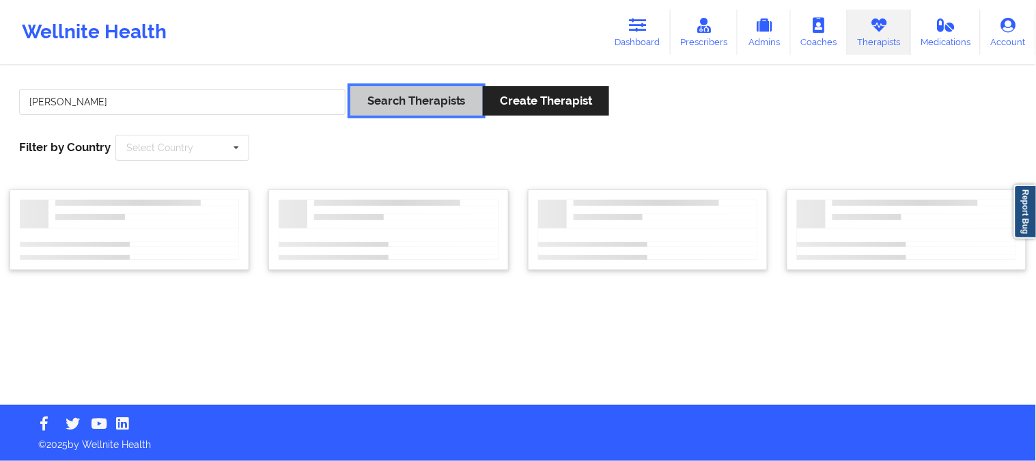
click at [406, 108] on button "Search Therapists" at bounding box center [417, 100] width 133 height 29
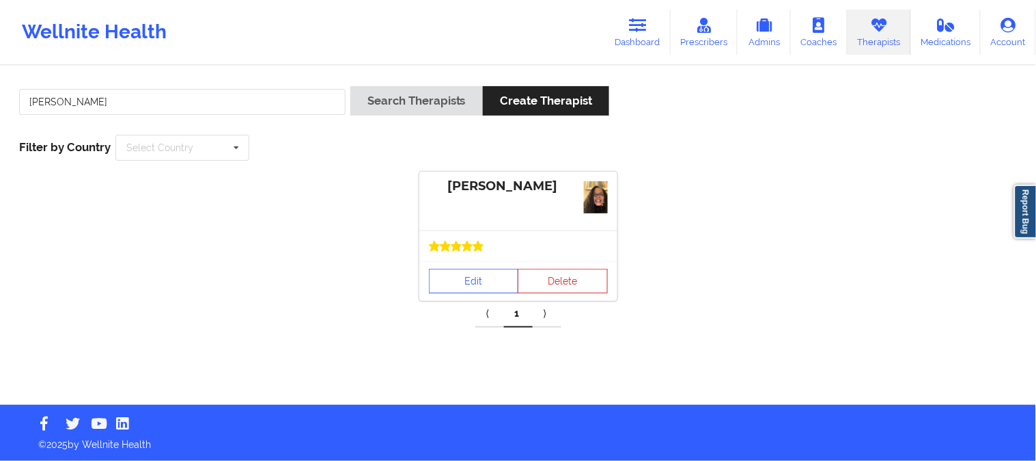
click at [466, 266] on div "Edit Delete" at bounding box center [519, 281] width 198 height 40
click at [465, 271] on link "Edit" at bounding box center [474, 281] width 90 height 25
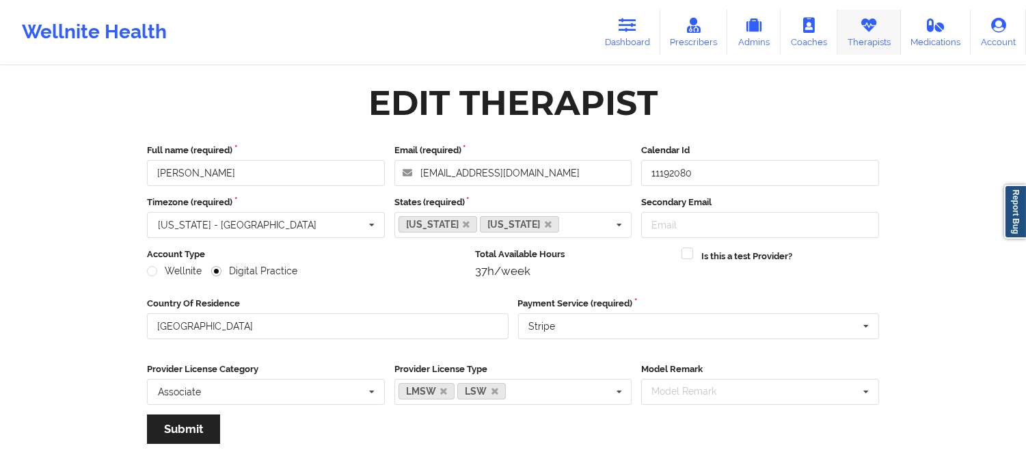
click at [879, 37] on link "Therapists" at bounding box center [869, 32] width 64 height 45
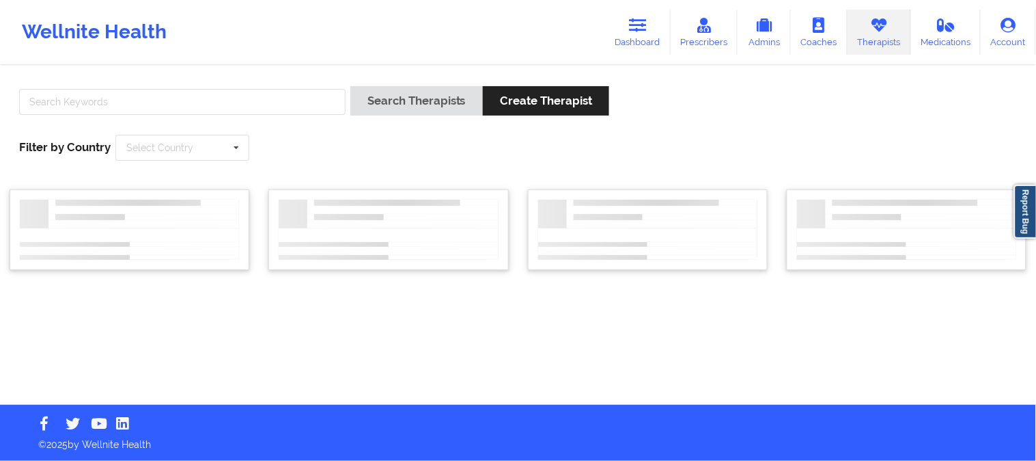
click at [261, 116] on div at bounding box center [182, 105] width 336 height 39
click at [273, 102] on input "text" at bounding box center [182, 102] width 327 height 26
paste input "[PERSON_NAME]"
type input "[PERSON_NAME]"
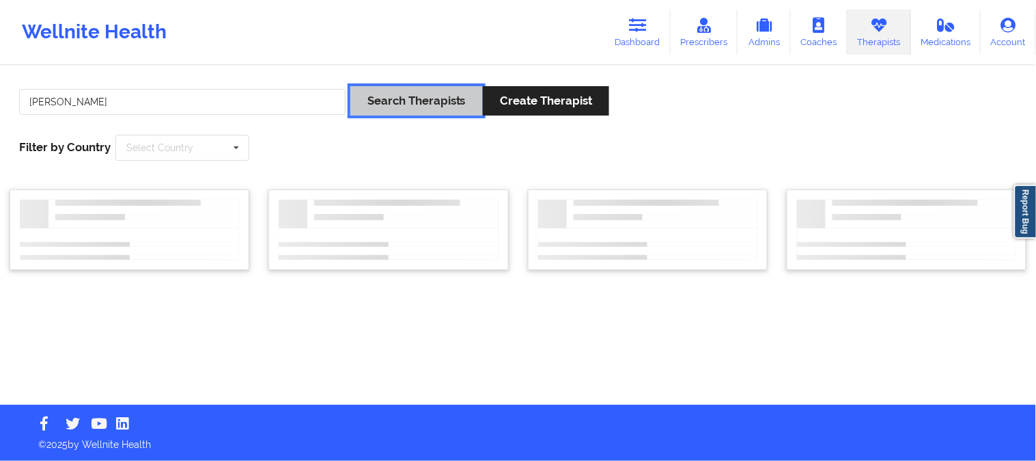
click at [404, 106] on button "Search Therapists" at bounding box center [417, 100] width 133 height 29
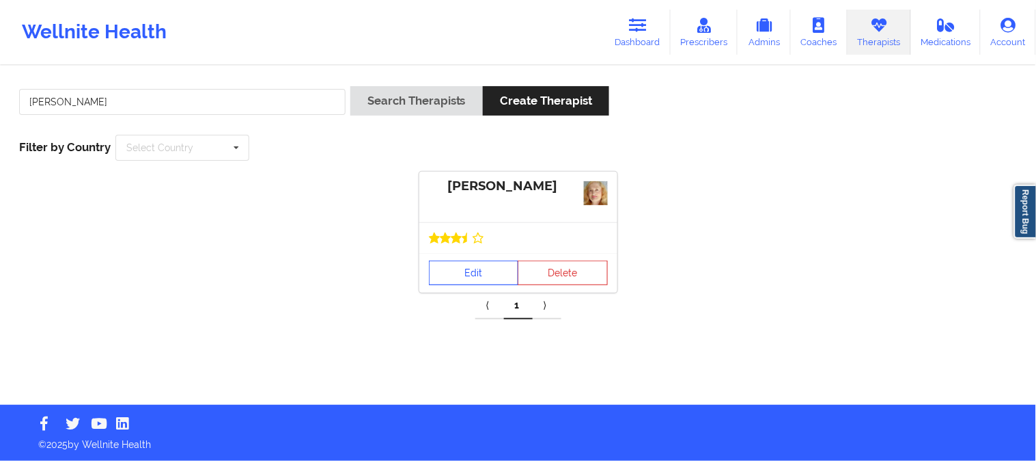
click at [483, 271] on link "Edit" at bounding box center [474, 272] width 90 height 25
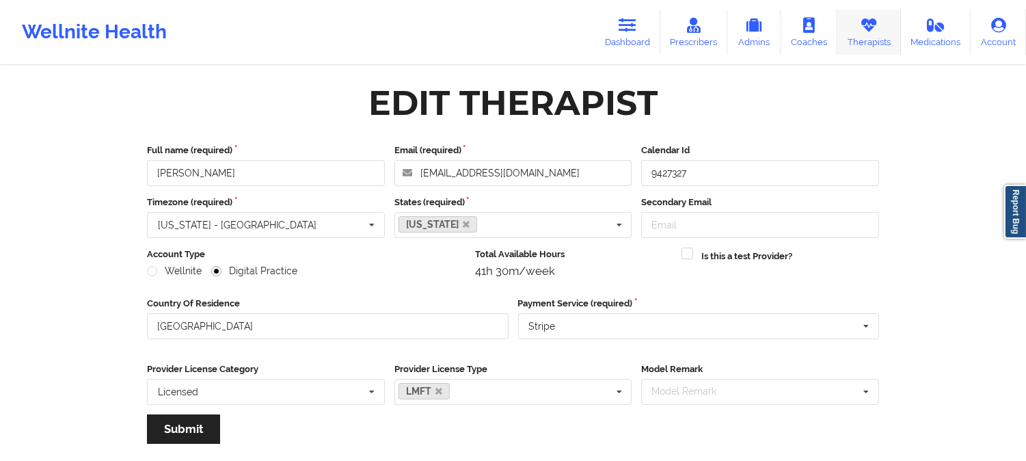
click at [885, 32] on link "Therapists" at bounding box center [869, 32] width 64 height 45
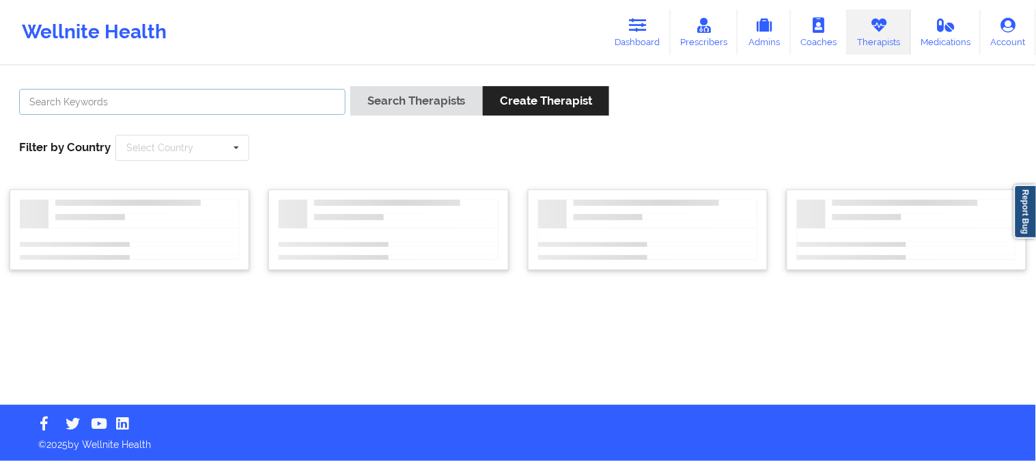
click at [274, 98] on input "text" at bounding box center [182, 102] width 327 height 26
paste input "[PERSON_NAME]"
type input "[PERSON_NAME]"
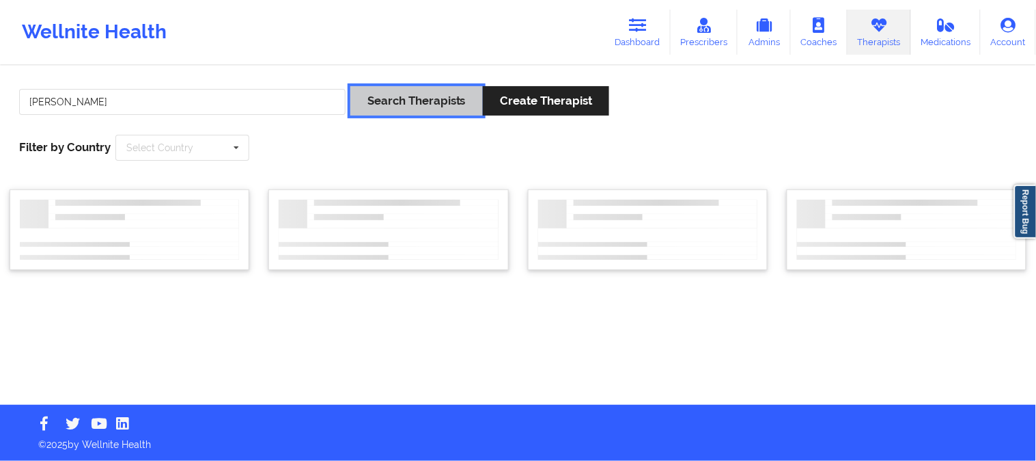
click at [433, 100] on button "Search Therapists" at bounding box center [417, 100] width 133 height 29
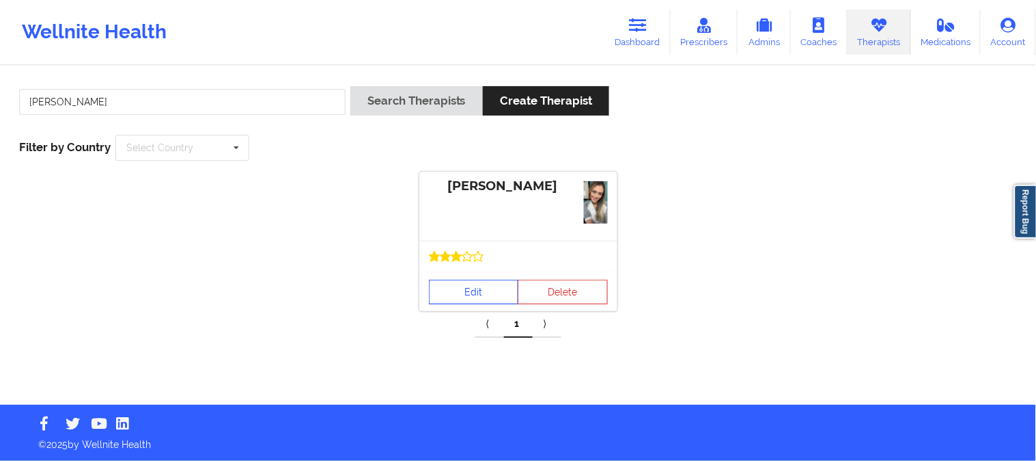
click at [465, 286] on link "Edit" at bounding box center [474, 291] width 90 height 25
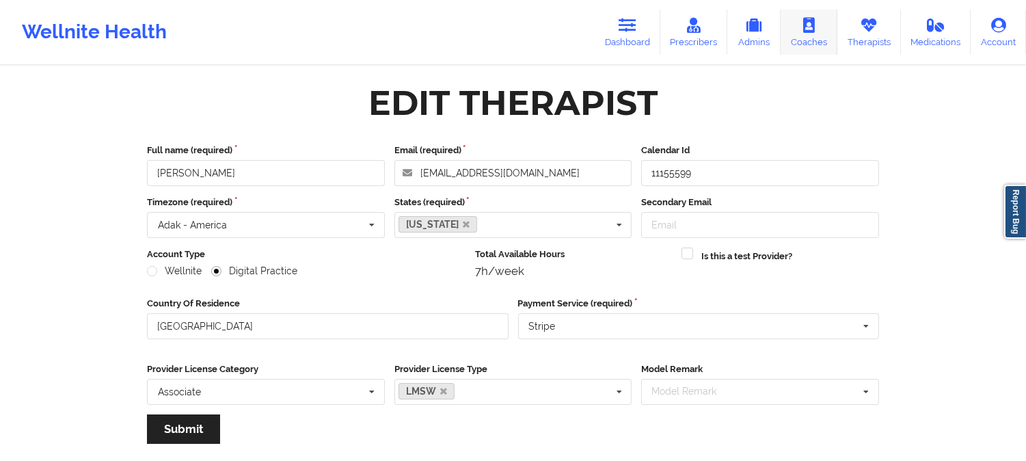
click at [862, 30] on icon at bounding box center [869, 25] width 18 height 15
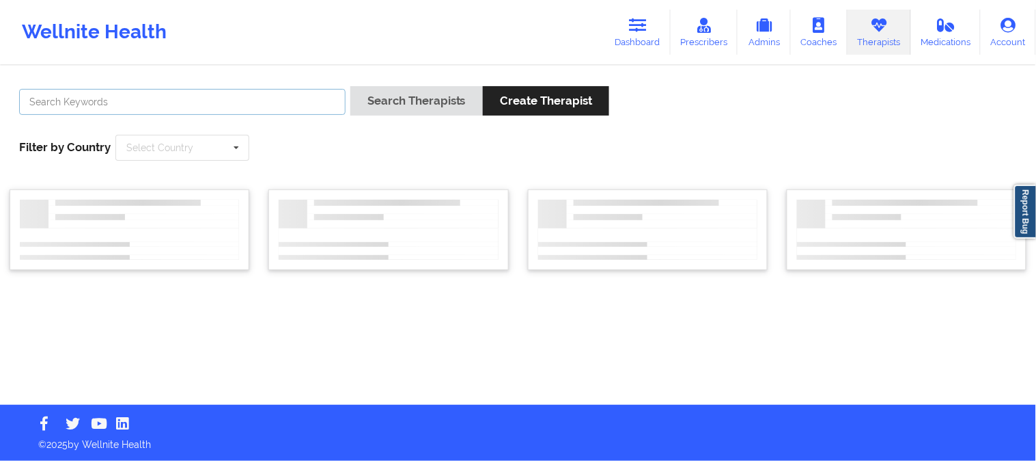
click at [285, 103] on input "text" at bounding box center [182, 102] width 327 height 26
paste input "[PERSON_NAME]"
click at [67, 100] on input "[PERSON_NAME]" at bounding box center [182, 102] width 327 height 26
click at [63, 98] on input "[PERSON_NAME]" at bounding box center [182, 102] width 327 height 26
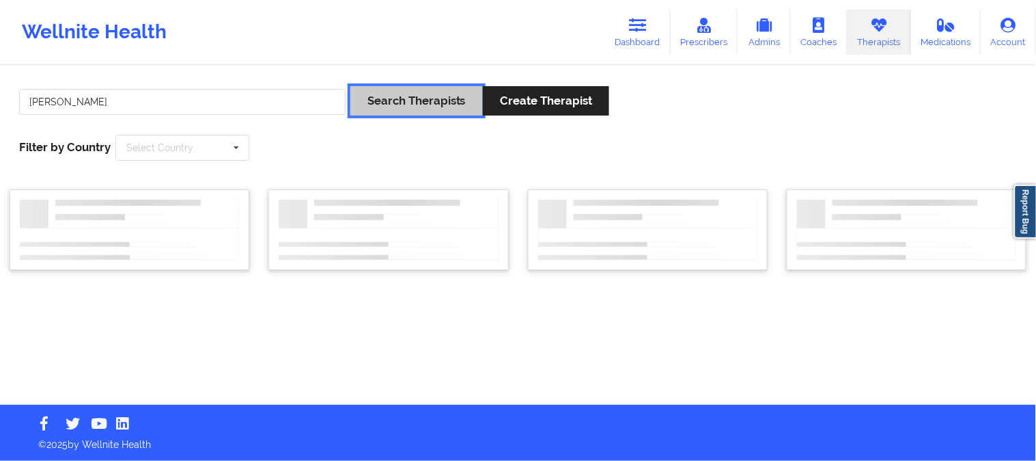
click at [402, 111] on button "Search Therapists" at bounding box center [417, 100] width 133 height 29
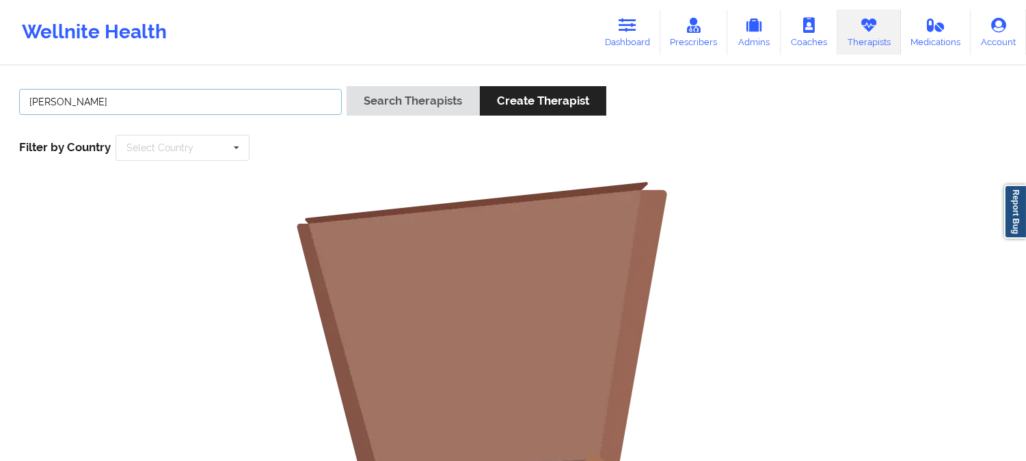
drag, startPoint x: 238, startPoint y: 93, endPoint x: 0, endPoint y: 92, distance: 237.8
click at [0, 92] on div "[PERSON_NAME] Search Therapists Create Therapist Filter by Country Select Count…" at bounding box center [513, 422] width 1026 height 710
paste input "text"
type input "[PERSON_NAME]"
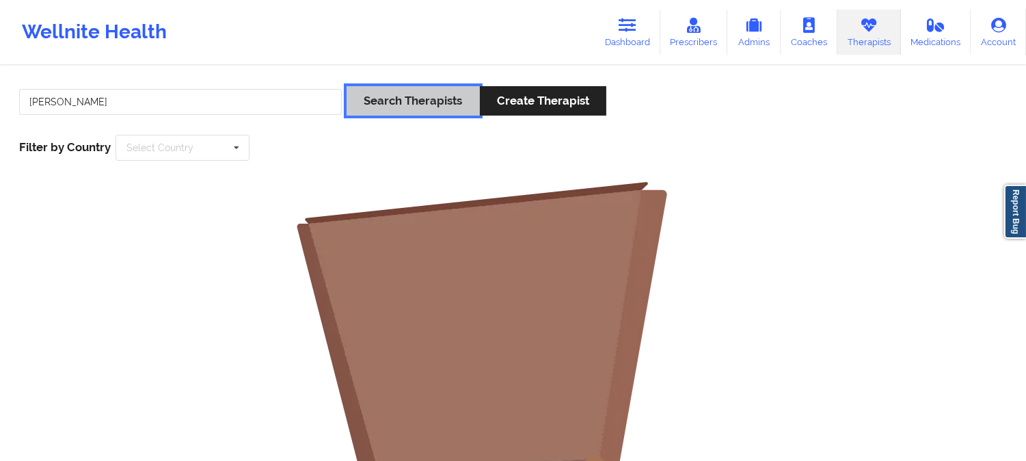
click at [378, 100] on button "Search Therapists" at bounding box center [412, 100] width 133 height 29
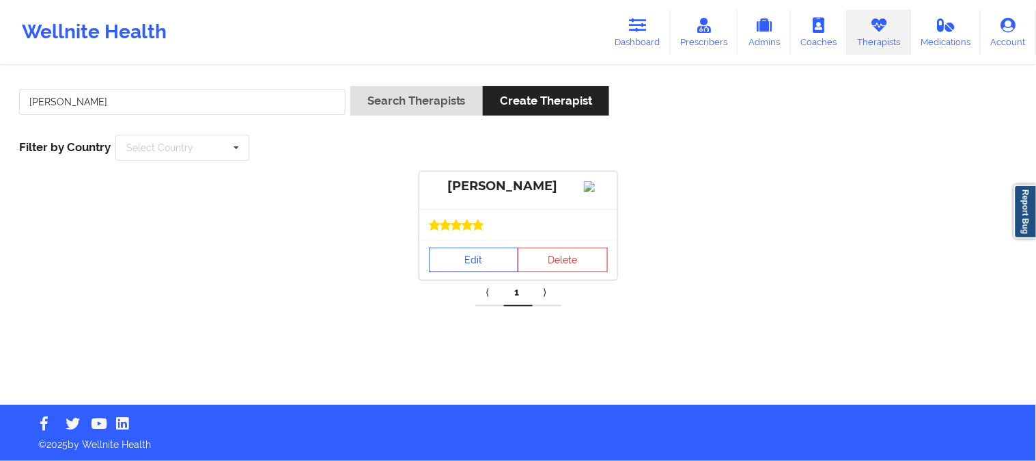
click at [444, 269] on link "Edit" at bounding box center [474, 259] width 90 height 25
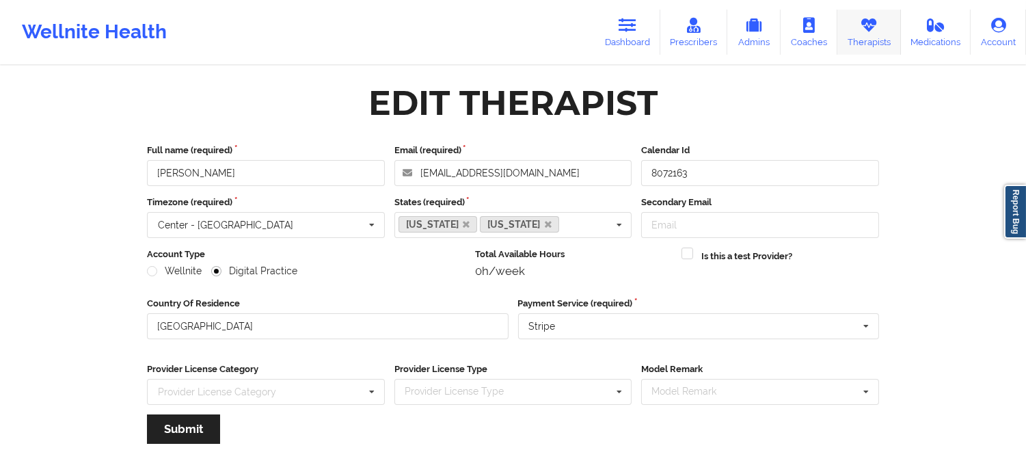
click at [868, 43] on link "Therapists" at bounding box center [869, 32] width 64 height 45
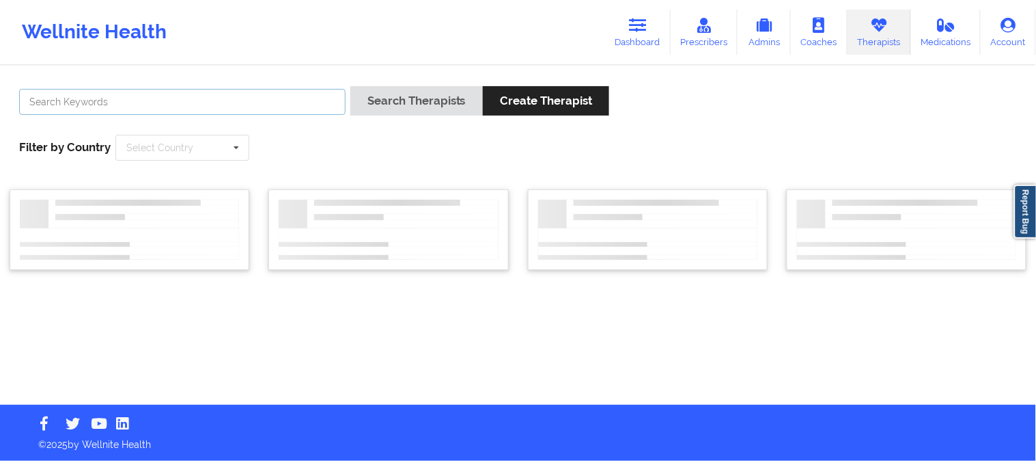
click at [255, 100] on input "text" at bounding box center [182, 102] width 327 height 26
paste input "[PERSON_NAME]"
type input "[PERSON_NAME]"
click at [444, 115] on div "Search Therapists Create Therapist" at bounding box center [481, 105] width 260 height 39
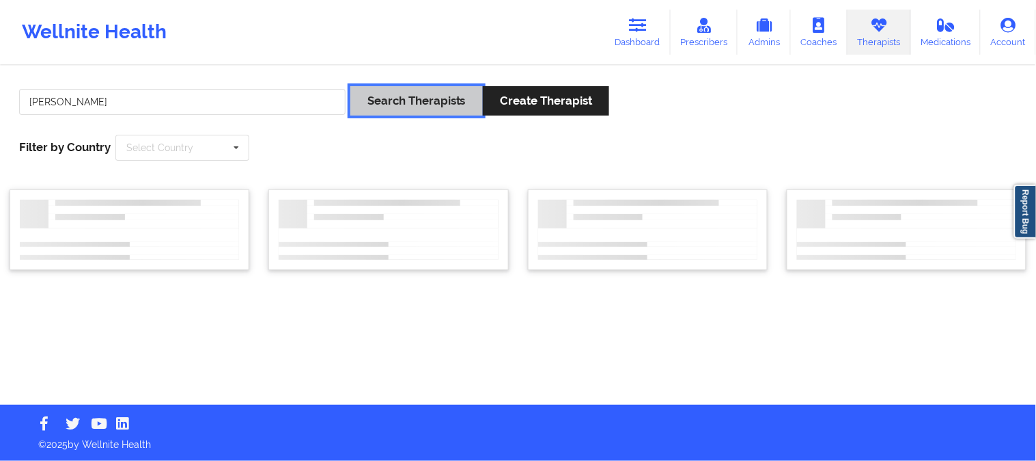
click at [449, 106] on button "Search Therapists" at bounding box center [417, 100] width 133 height 29
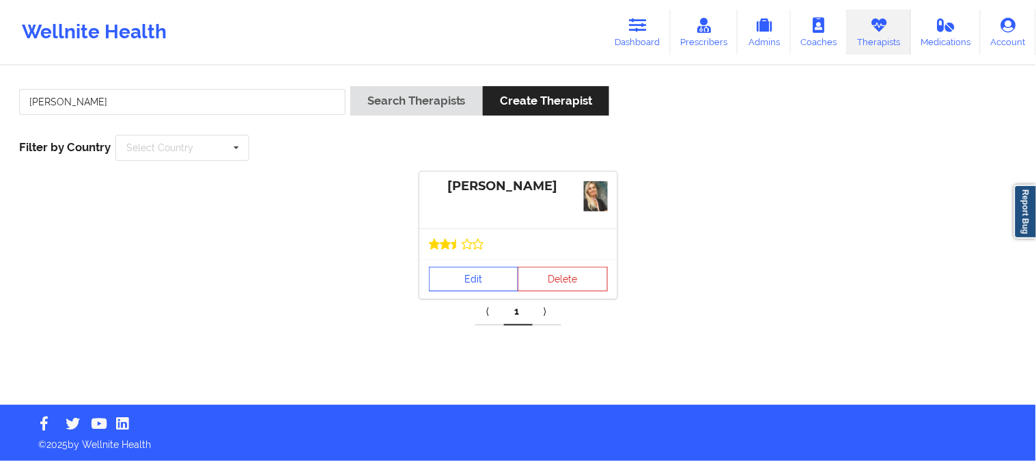
click at [493, 258] on div at bounding box center [519, 243] width 198 height 31
click at [463, 282] on link "Edit" at bounding box center [474, 278] width 90 height 25
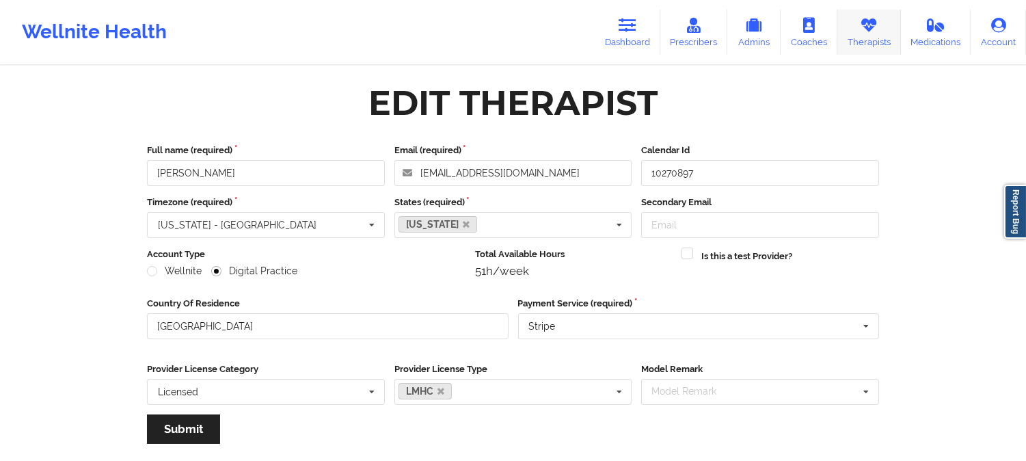
click at [872, 38] on link "Therapists" at bounding box center [869, 32] width 64 height 45
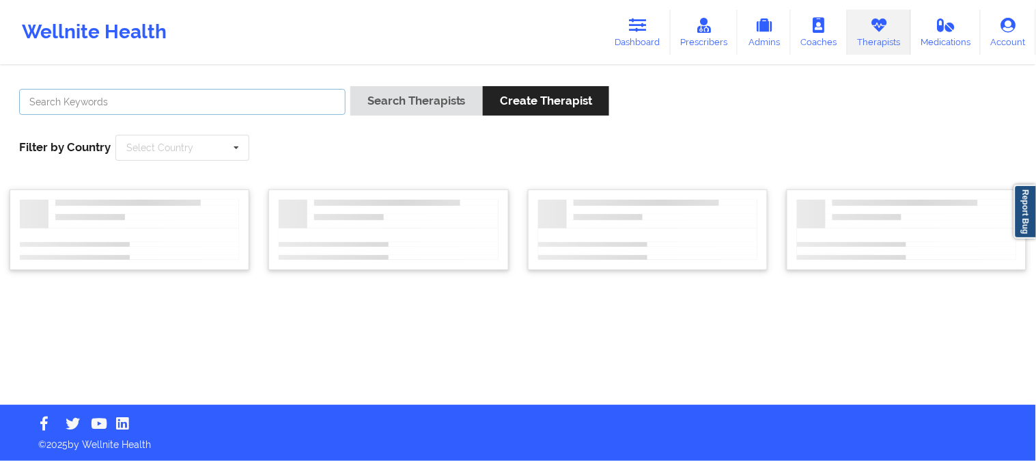
click at [286, 106] on input "text" at bounding box center [182, 102] width 327 height 26
paste input "[PERSON_NAME]"
type input "[PERSON_NAME]"
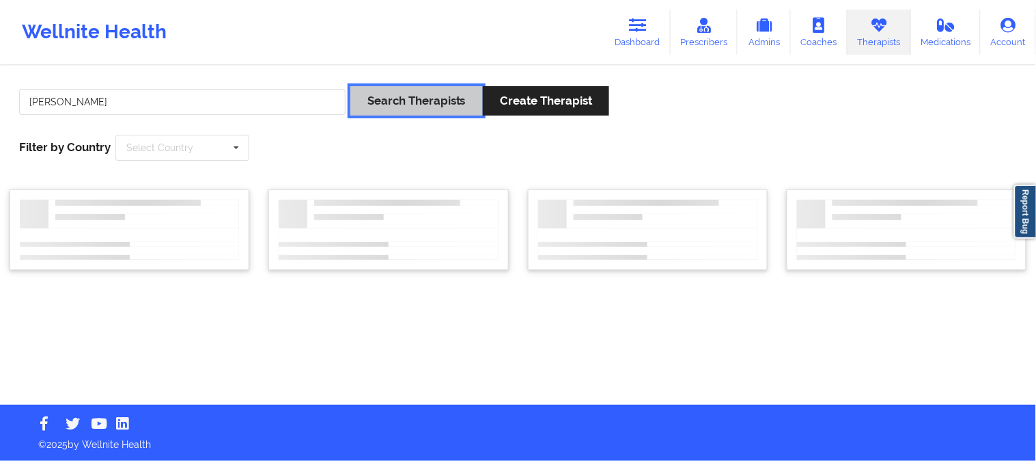
click at [408, 100] on button "Search Therapists" at bounding box center [417, 100] width 133 height 29
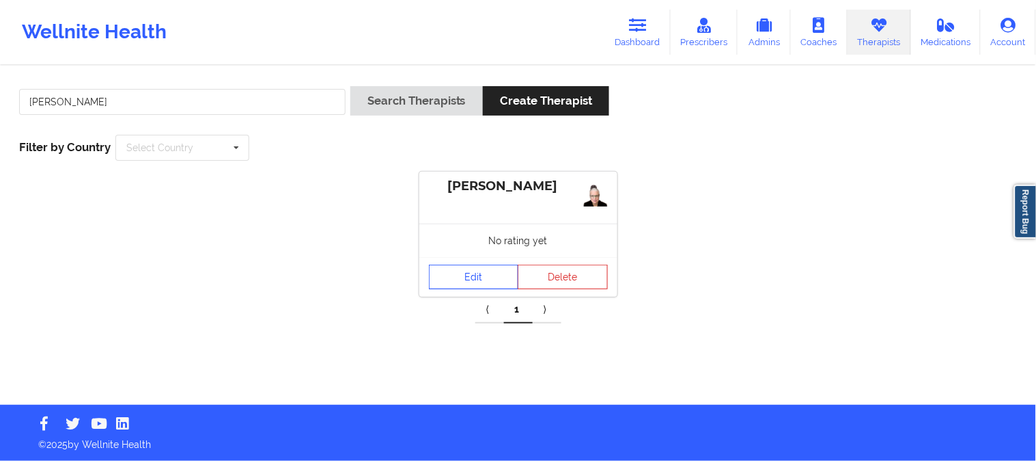
click at [461, 267] on link "Edit" at bounding box center [474, 276] width 90 height 25
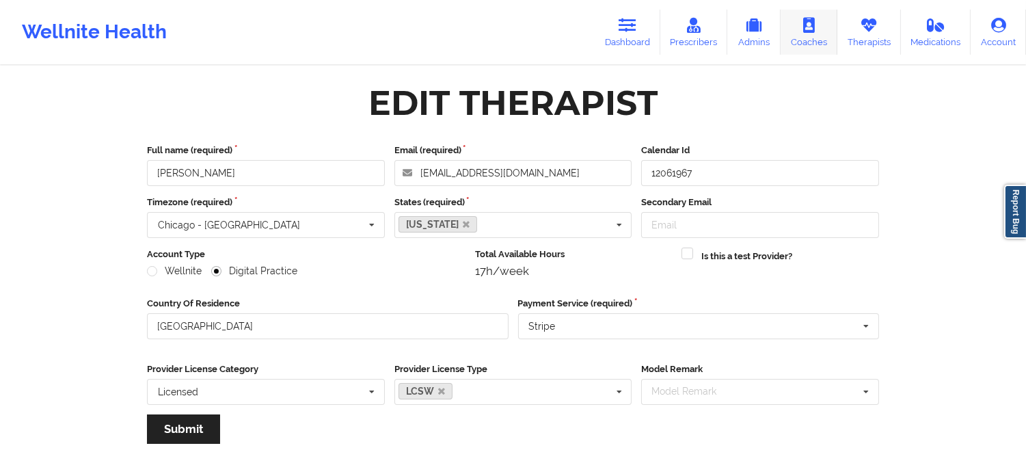
drag, startPoint x: 872, startPoint y: 32, endPoint x: 793, endPoint y: 39, distance: 78.9
click at [871, 32] on icon at bounding box center [869, 25] width 18 height 15
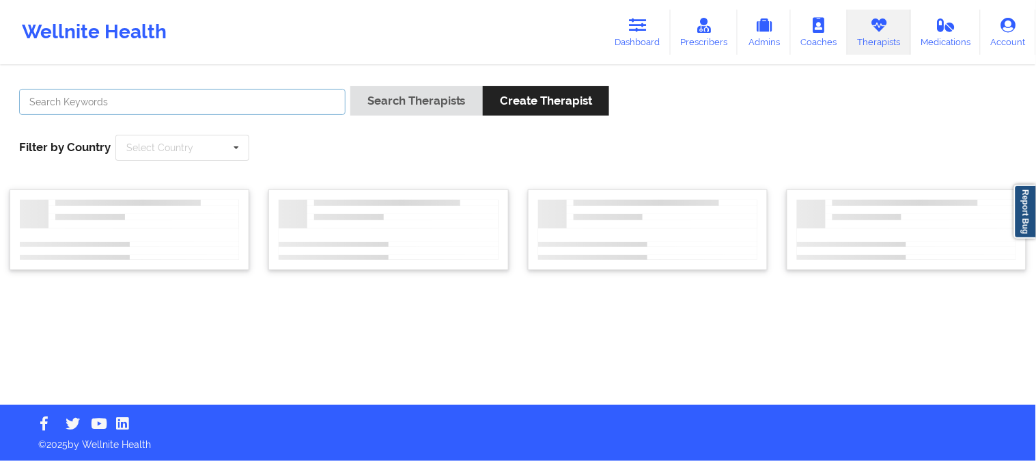
click at [303, 113] on input "text" at bounding box center [182, 102] width 327 height 26
paste input "[PERSON_NAME]"
type input "[PERSON_NAME]"
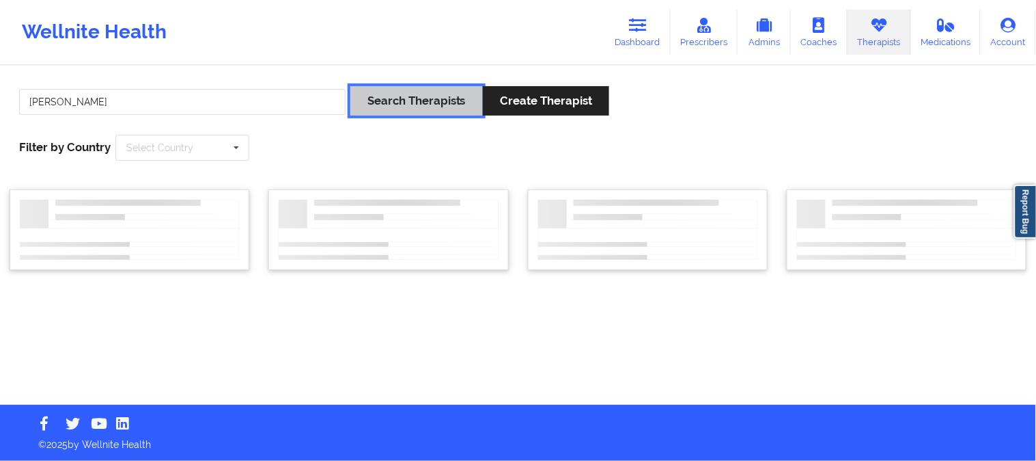
click at [398, 98] on button "Search Therapists" at bounding box center [417, 100] width 133 height 29
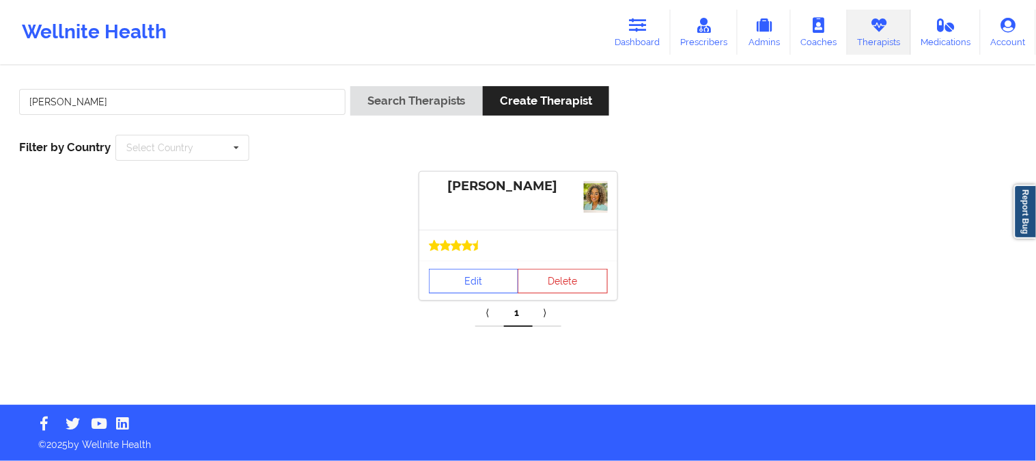
click at [469, 247] on icon at bounding box center [467, 246] width 10 height 10
click at [474, 264] on div "Edit Delete" at bounding box center [519, 280] width 198 height 40
click at [484, 282] on link "Edit" at bounding box center [474, 281] width 90 height 25
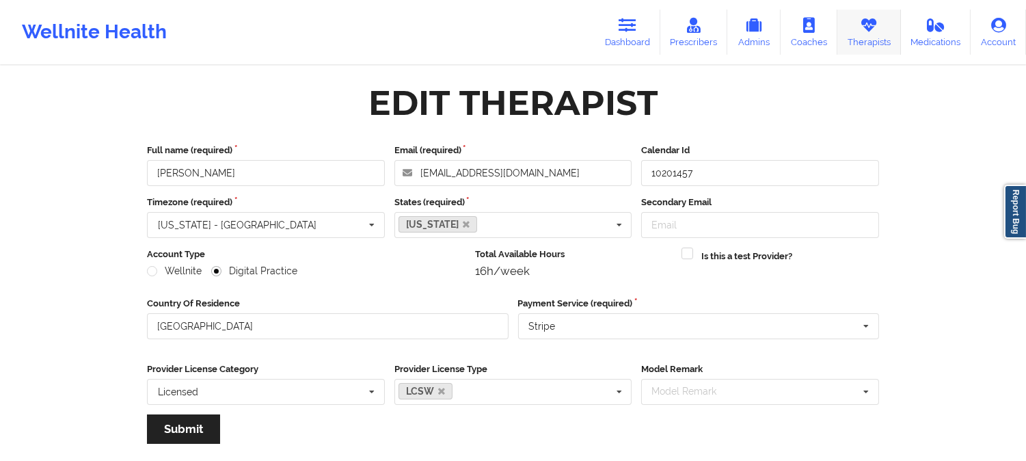
click at [858, 25] on link "Therapists" at bounding box center [869, 32] width 64 height 45
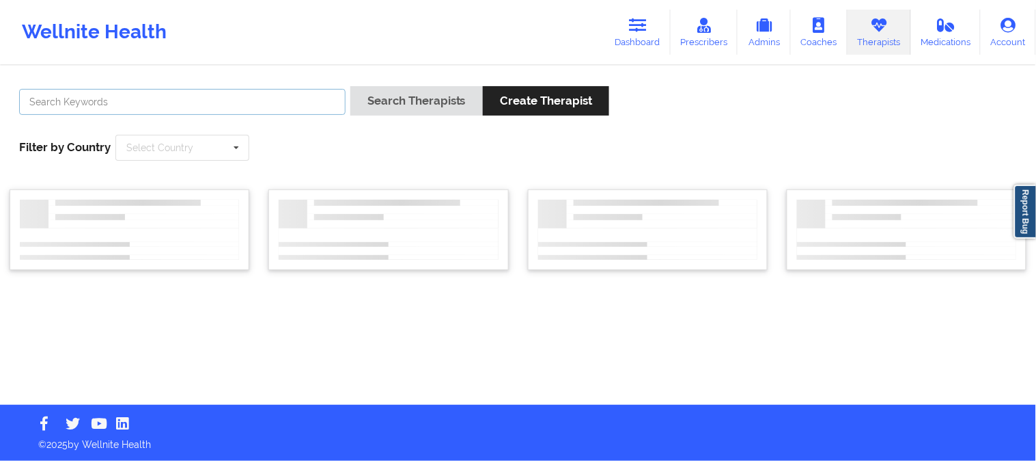
click at [282, 96] on input "text" at bounding box center [182, 102] width 327 height 26
paste input "[PERSON_NAME]"
type input "[PERSON_NAME]"
click at [385, 79] on div "[PERSON_NAME] Search Therapists Create Therapist Filter by Country Select Count…" at bounding box center [518, 124] width 1017 height 94
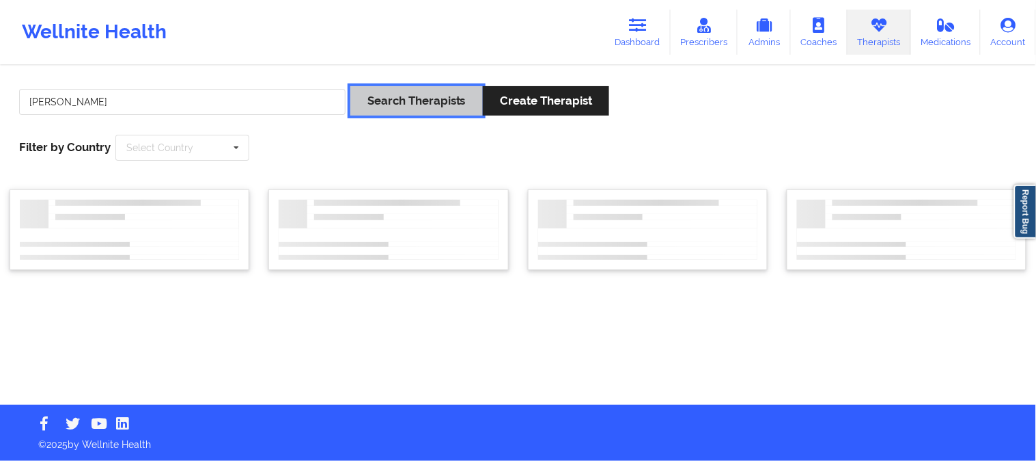
click at [394, 91] on button "Search Therapists" at bounding box center [417, 100] width 133 height 29
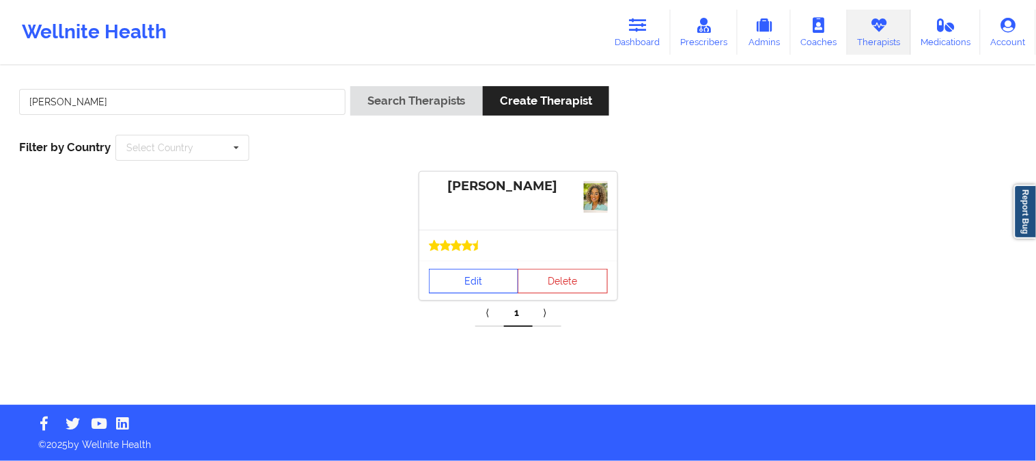
click at [465, 281] on link "Edit" at bounding box center [474, 281] width 90 height 25
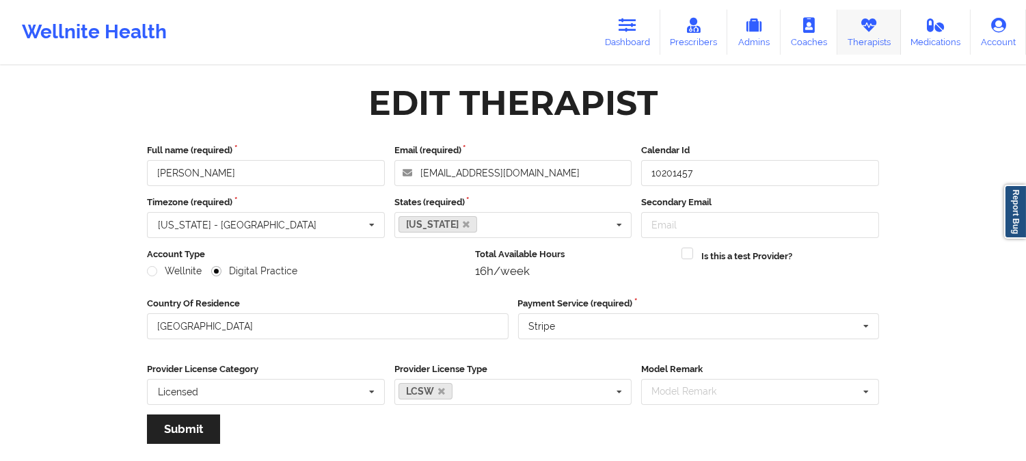
click at [866, 34] on link "Therapists" at bounding box center [869, 32] width 64 height 45
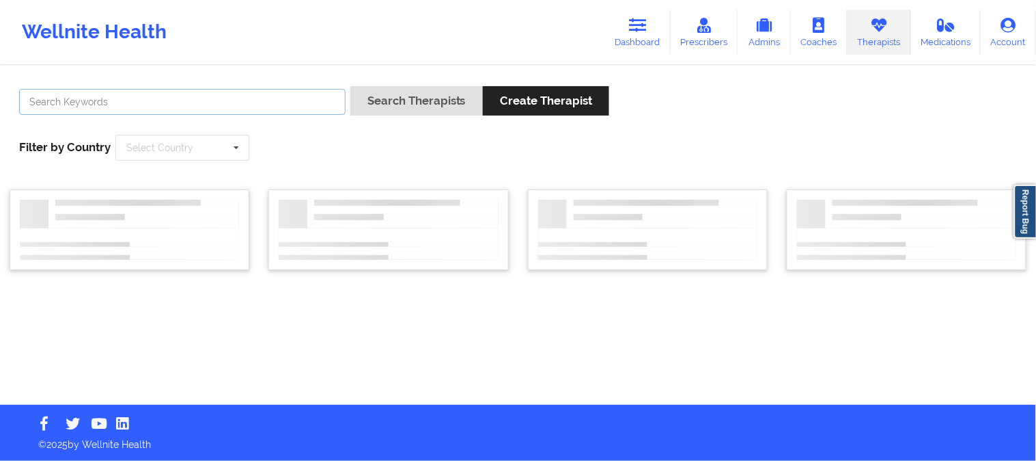
click at [311, 107] on input "text" at bounding box center [182, 102] width 327 height 26
paste input "[PERSON_NAME]"
type input "[PERSON_NAME]"
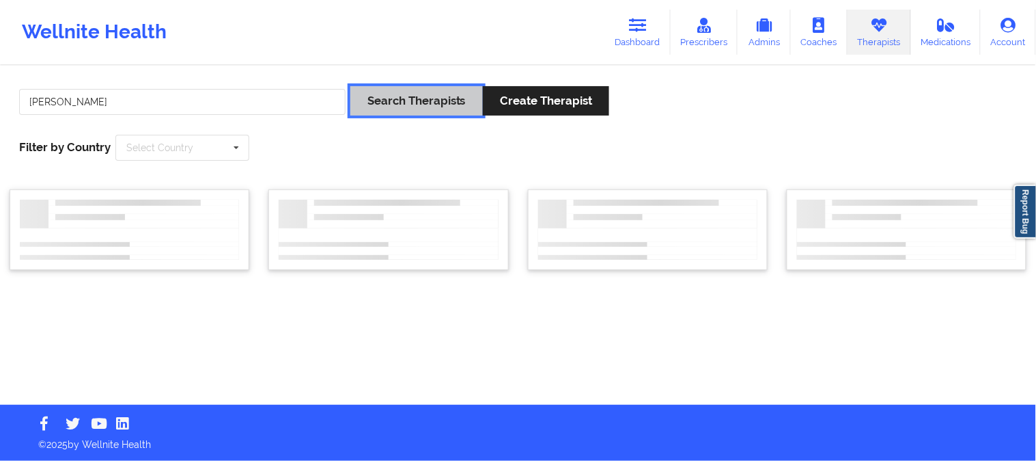
click at [401, 107] on button "Search Therapists" at bounding box center [417, 100] width 133 height 29
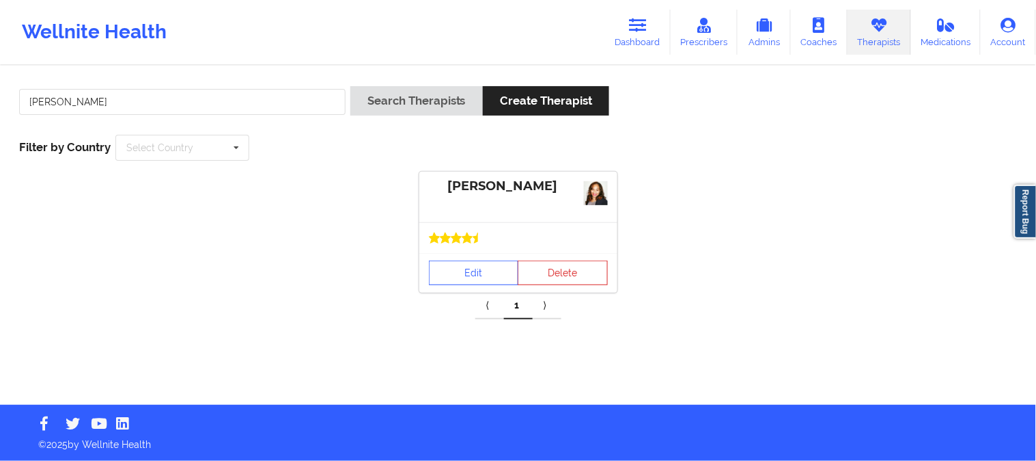
click at [485, 260] on div "Edit Delete" at bounding box center [519, 273] width 198 height 40
click at [482, 264] on link "Edit" at bounding box center [474, 272] width 90 height 25
